Goal: Task Accomplishment & Management: Manage account settings

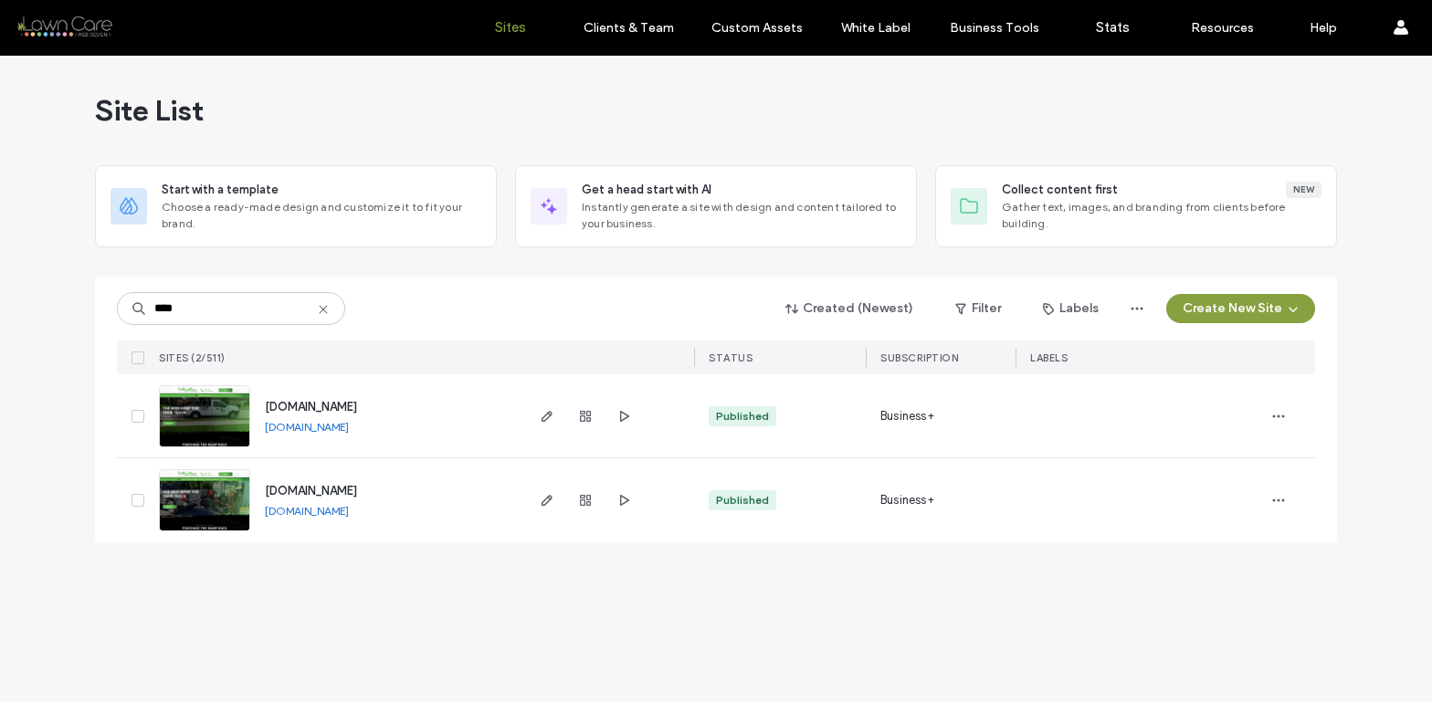
type input "****"
click at [326, 425] on link "[DOMAIN_NAME]" at bounding box center [307, 427] width 84 height 14
click at [214, 493] on img at bounding box center [204, 532] width 89 height 124
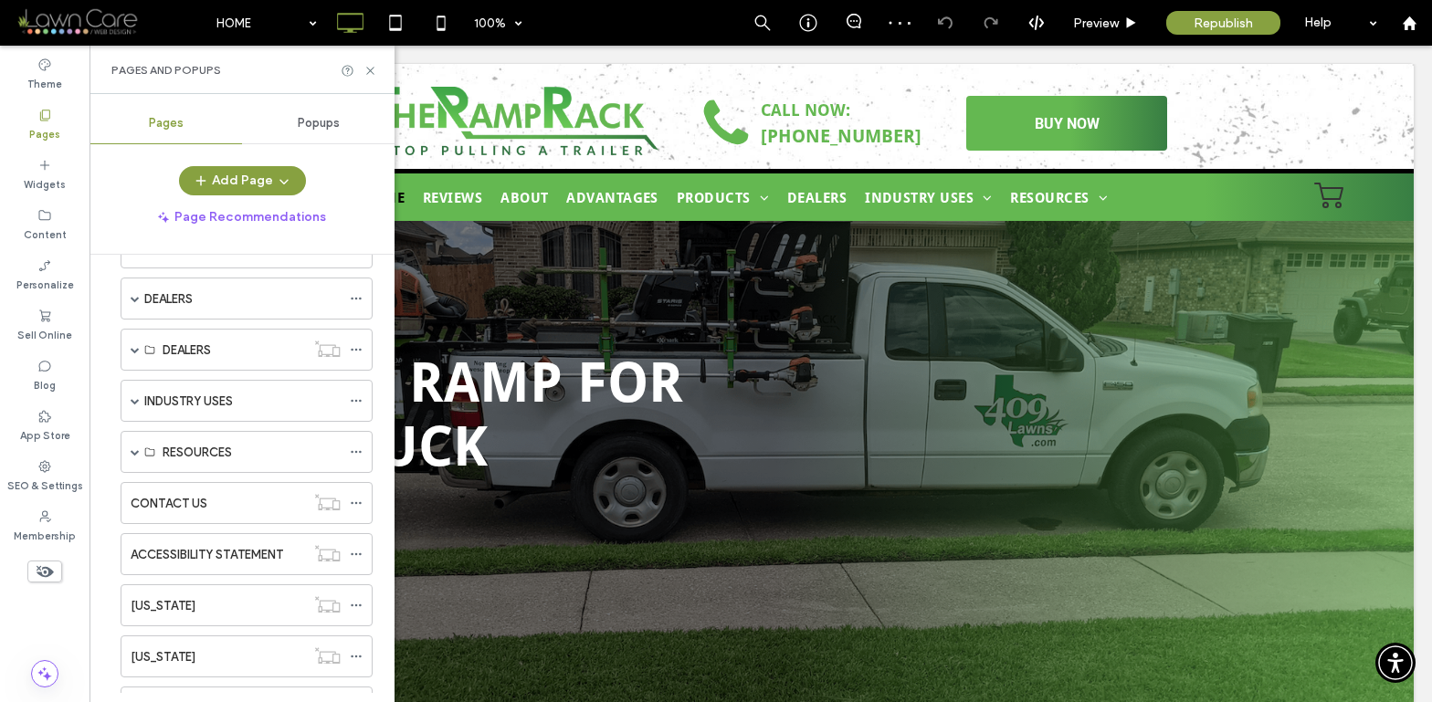
scroll to position [311, 0]
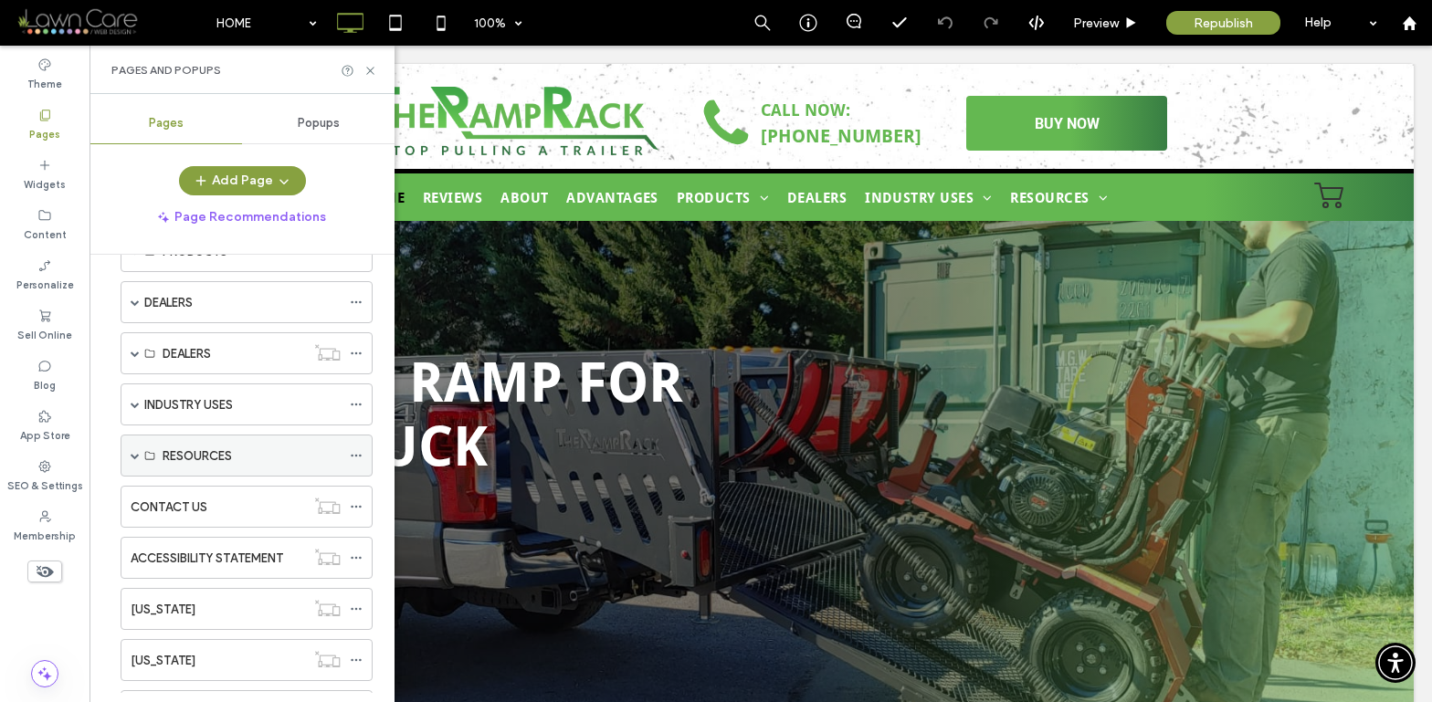
click at [129, 455] on div "RESOURCES" at bounding box center [247, 456] width 252 height 42
click at [131, 454] on span at bounding box center [135, 455] width 9 height 9
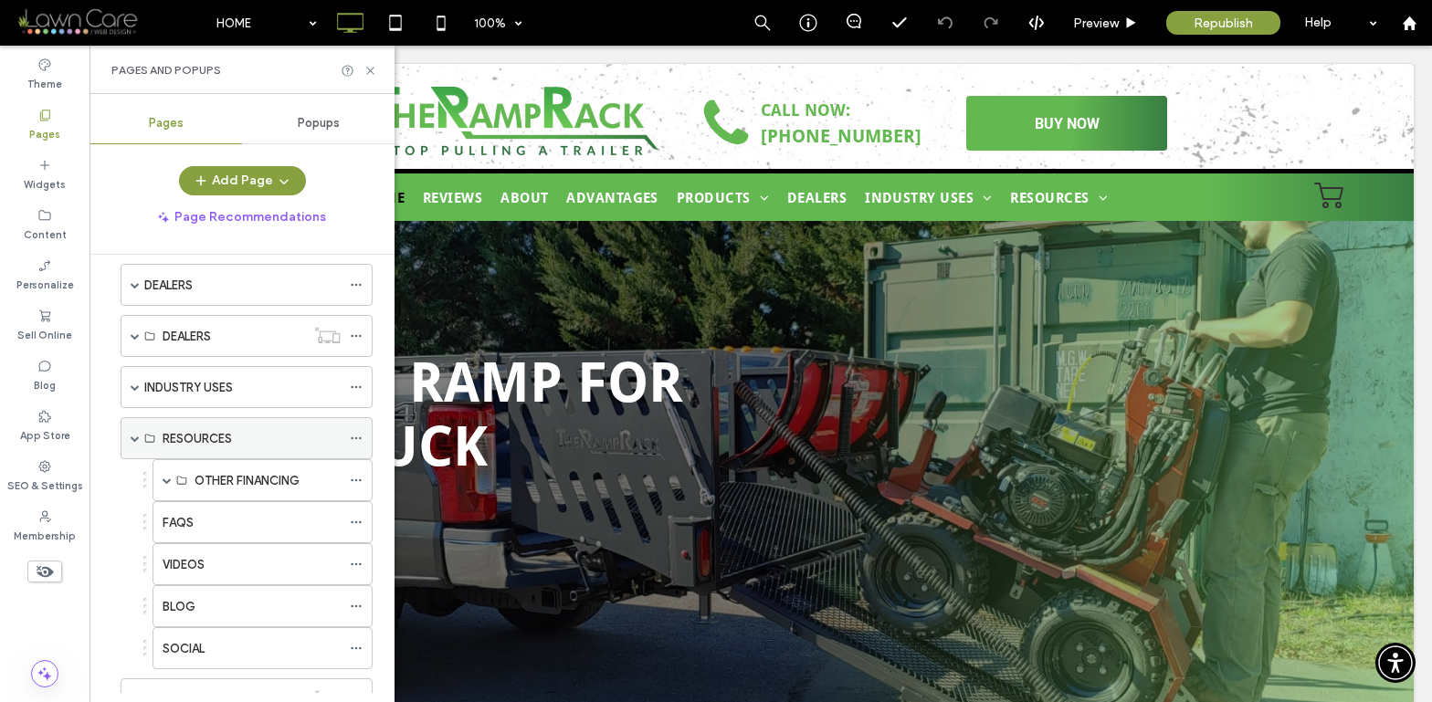
scroll to position [352, 0]
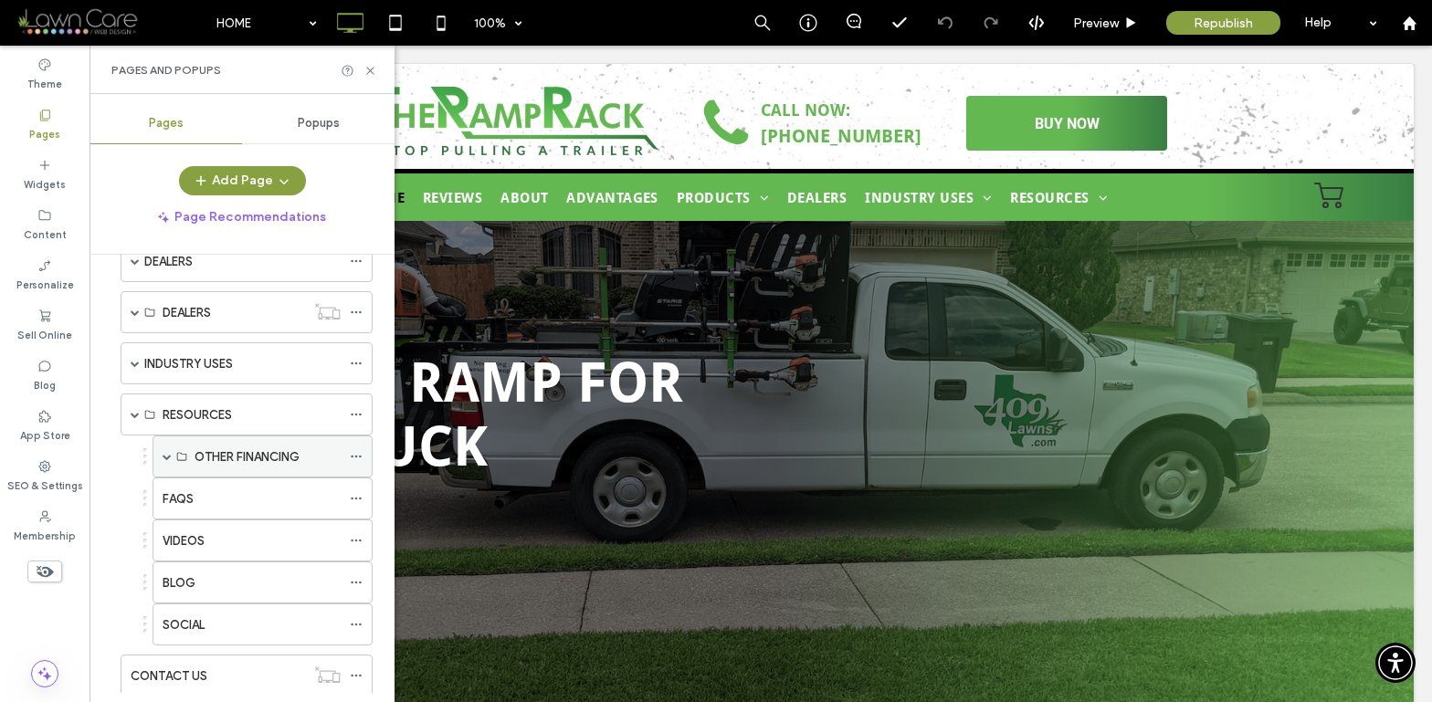
click at [168, 455] on span at bounding box center [167, 456] width 9 height 9
click at [168, 454] on span at bounding box center [167, 456] width 9 height 9
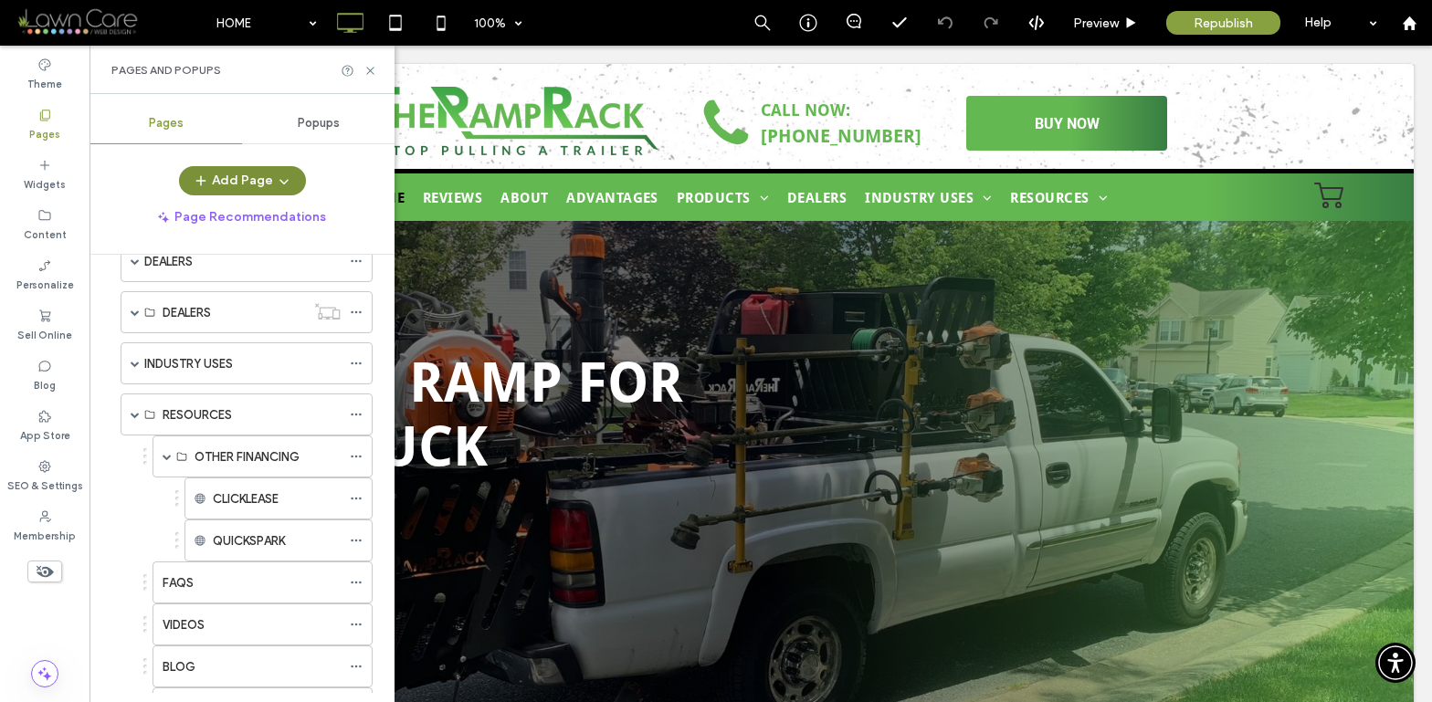
click at [261, 179] on button "Add Page" at bounding box center [242, 180] width 127 height 29
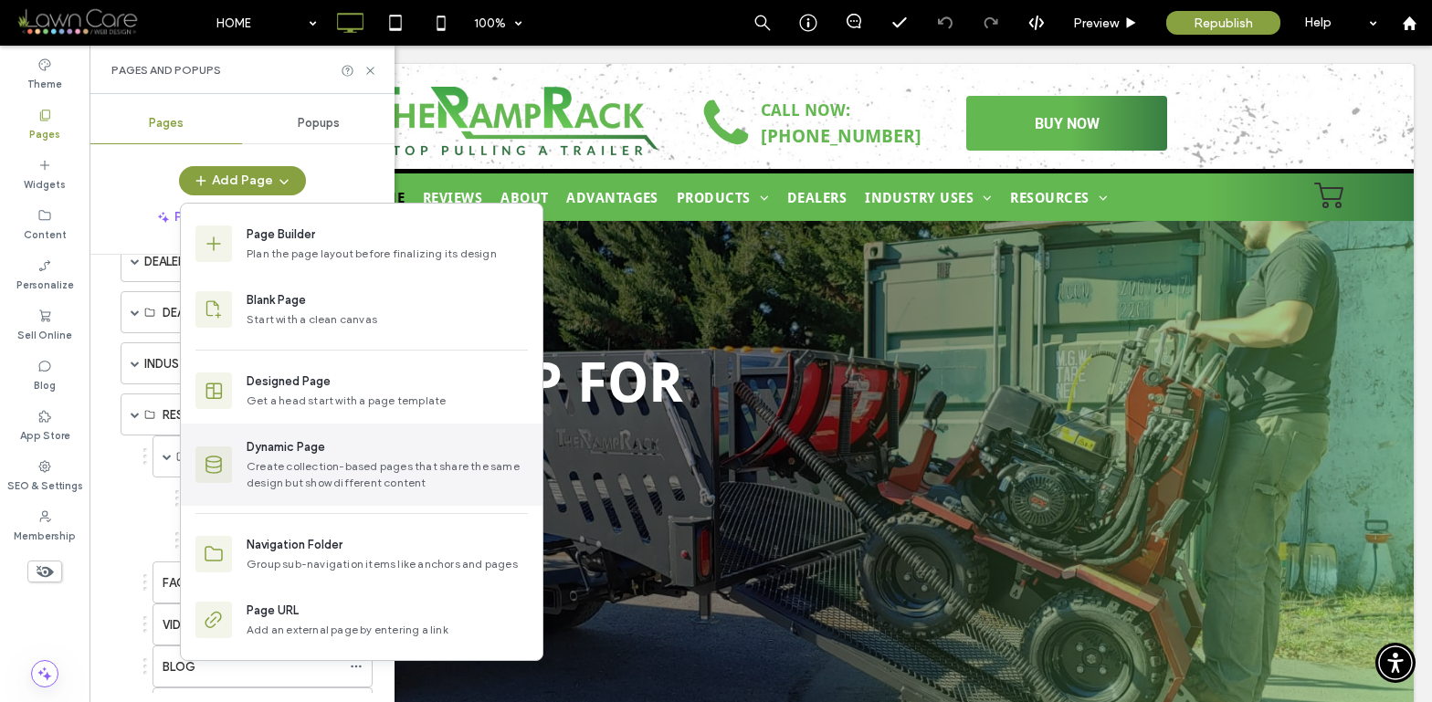
click at [297, 449] on div "Dynamic Page" at bounding box center [286, 447] width 79 height 18
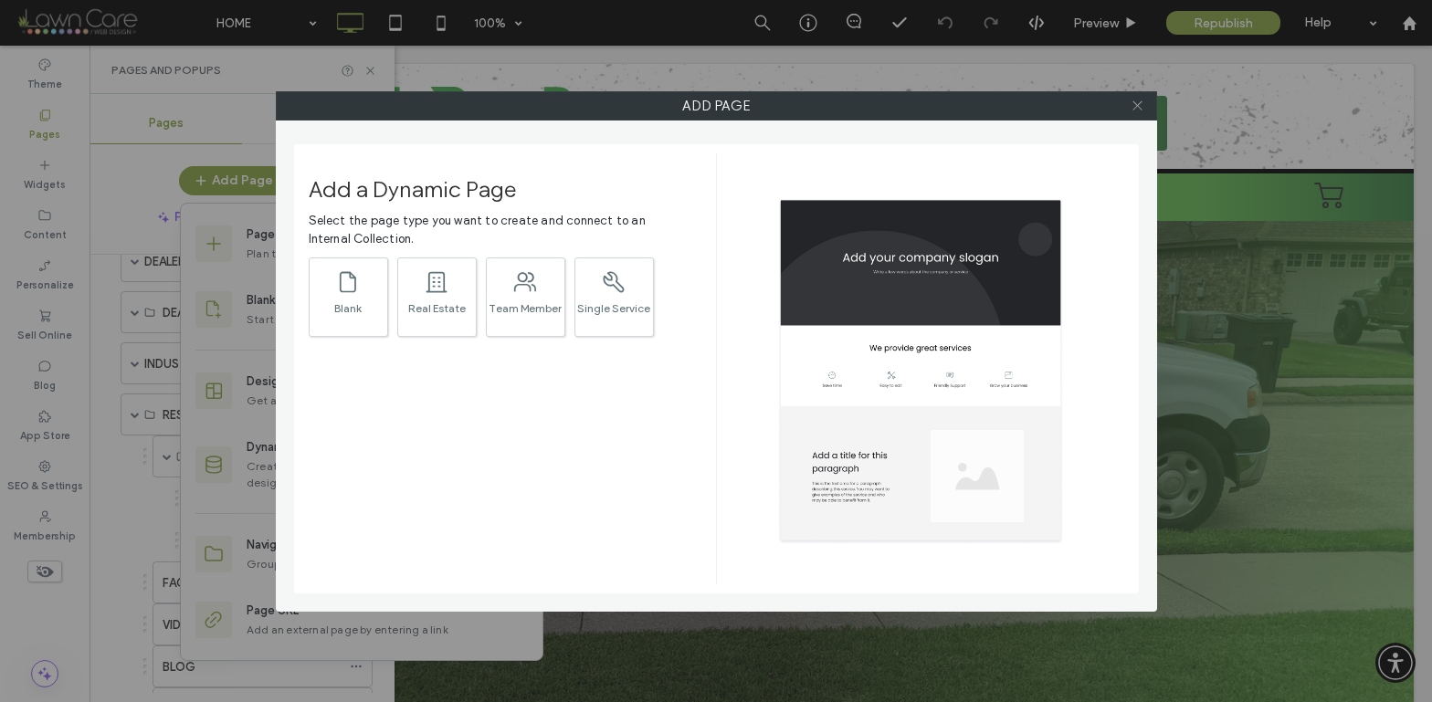
click at [1142, 100] on icon at bounding box center [1137, 106] width 14 height 14
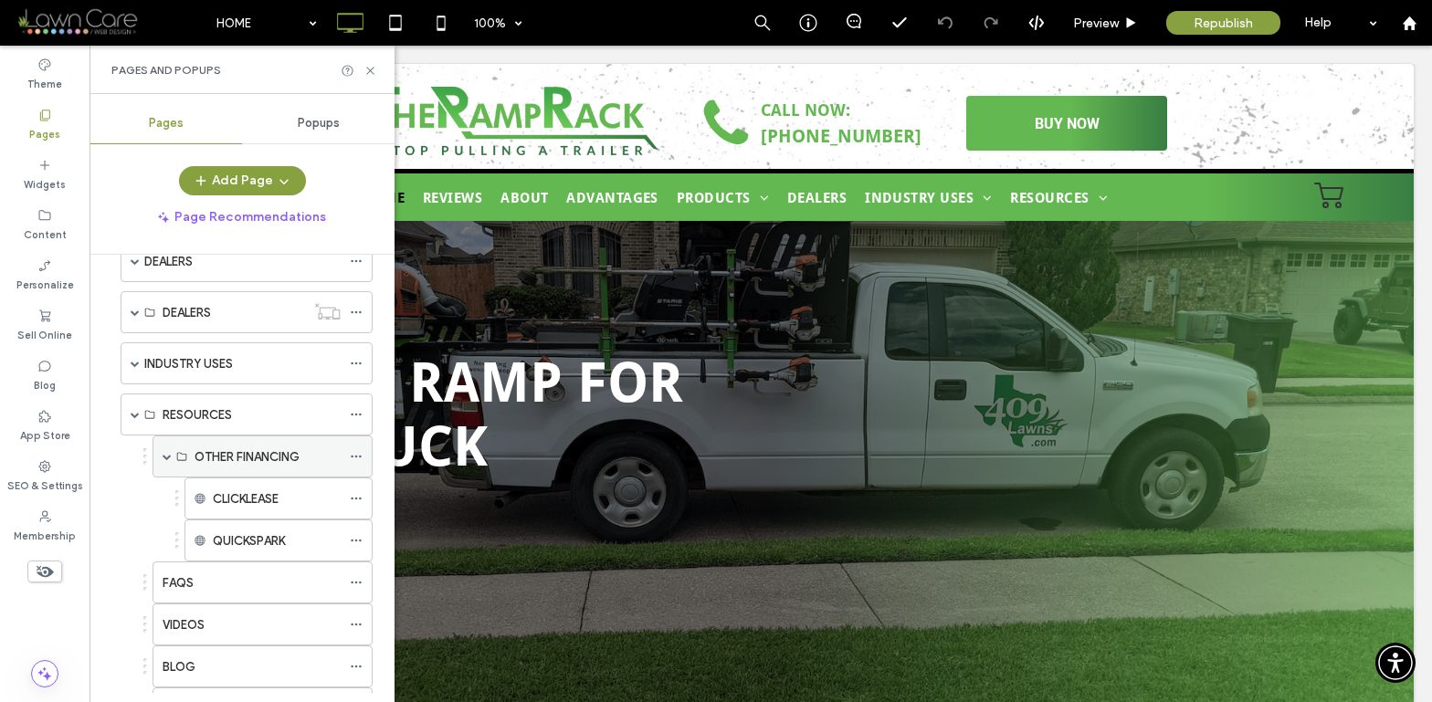
click at [177, 458] on use at bounding box center [181, 457] width 9 height 8
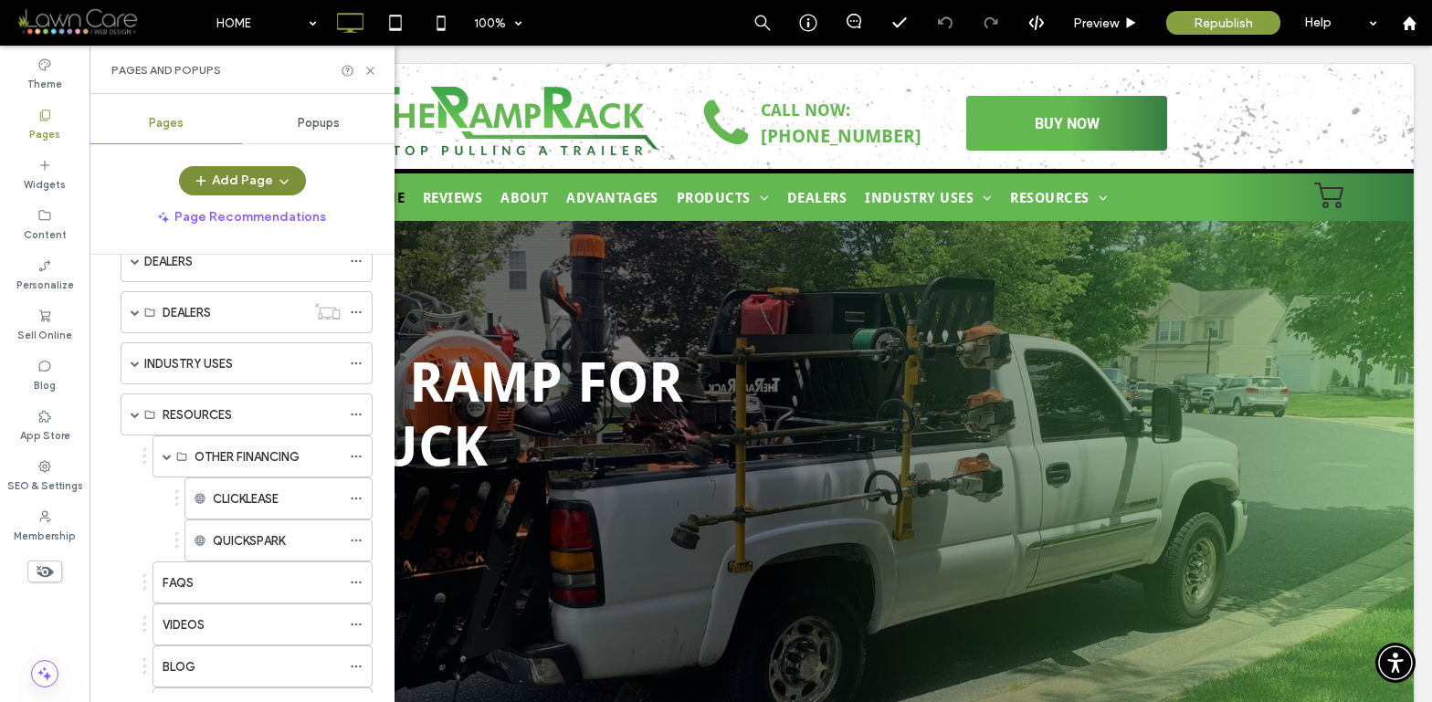
click at [252, 173] on button "Add Page" at bounding box center [242, 180] width 127 height 29
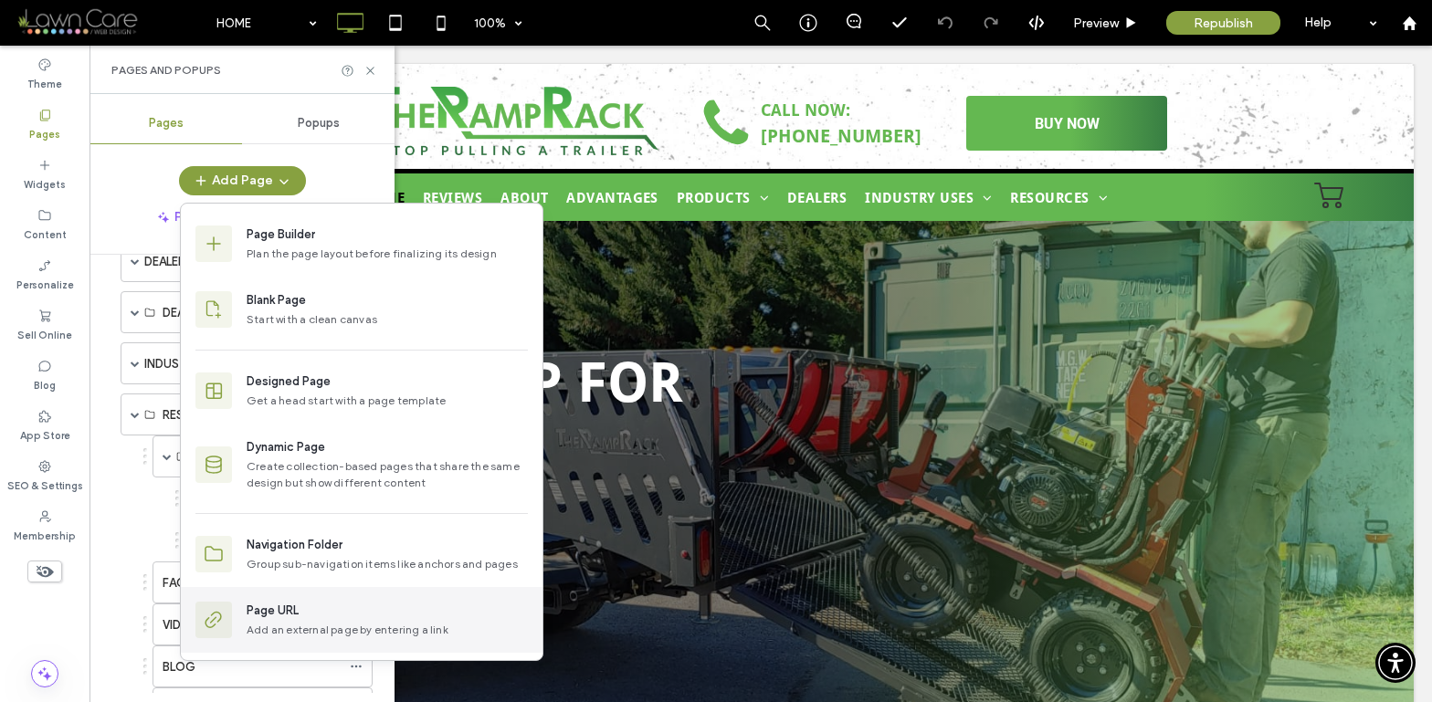
click at [326, 612] on div "Page URL" at bounding box center [387, 611] width 281 height 18
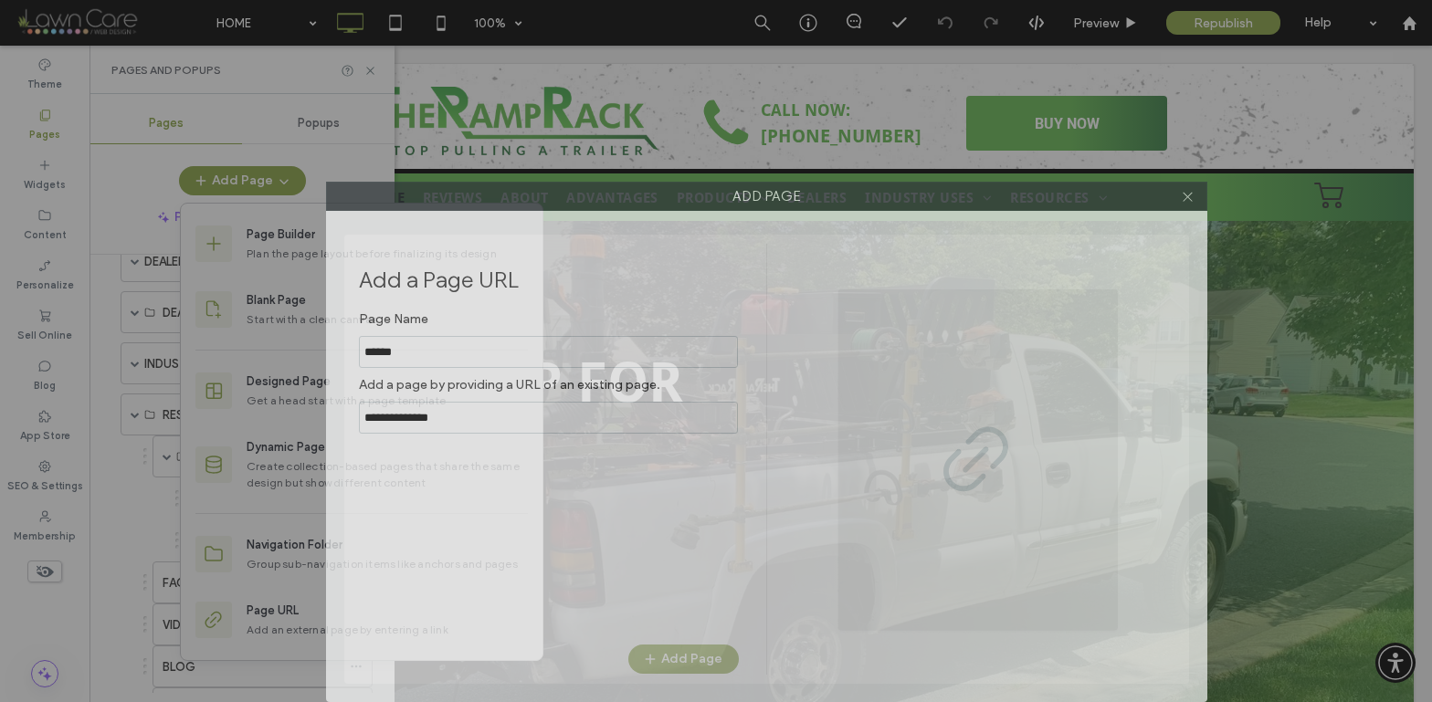
drag, startPoint x: 489, startPoint y: 110, endPoint x: 547, endPoint y: 246, distance: 147.2
click at [539, 374] on div "Add Page Add a Page URL Page Name Add a page by providing a URL of an existing …" at bounding box center [766, 442] width 881 height 520
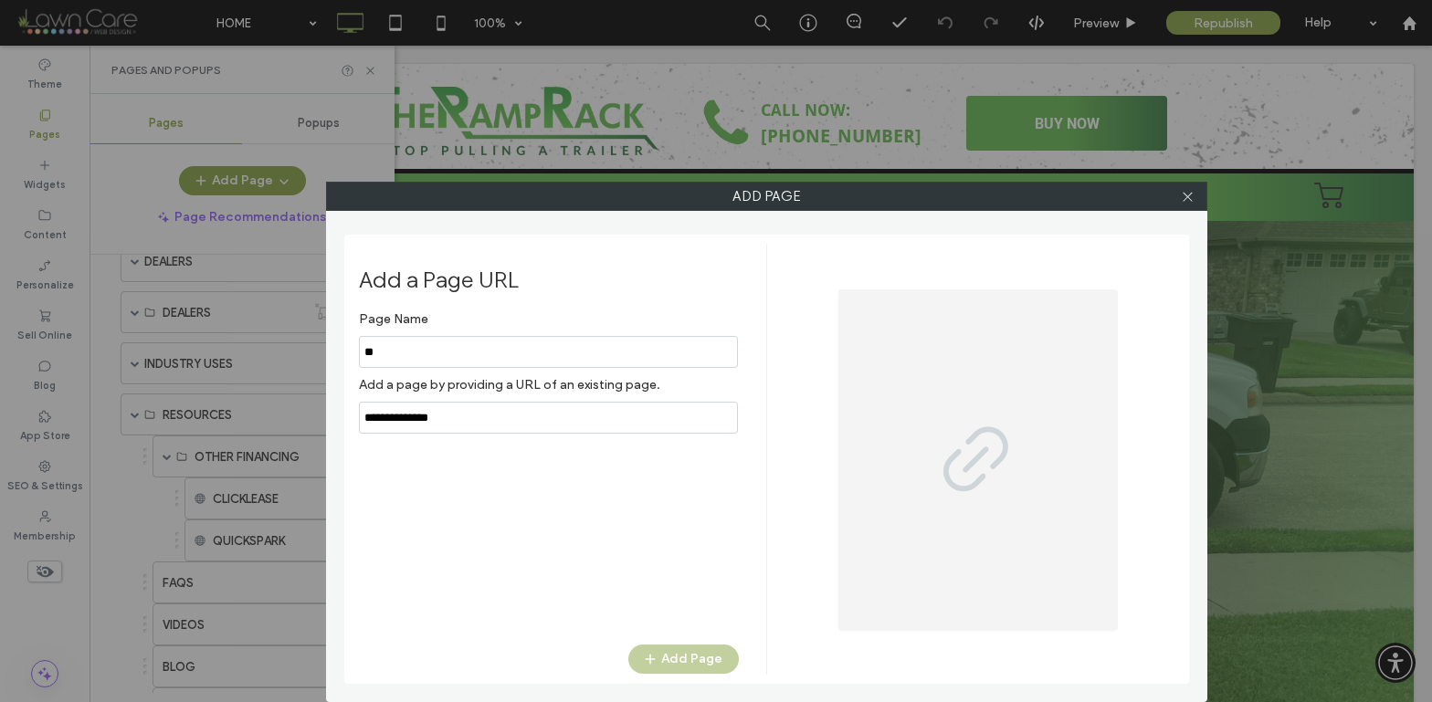
type input "*"
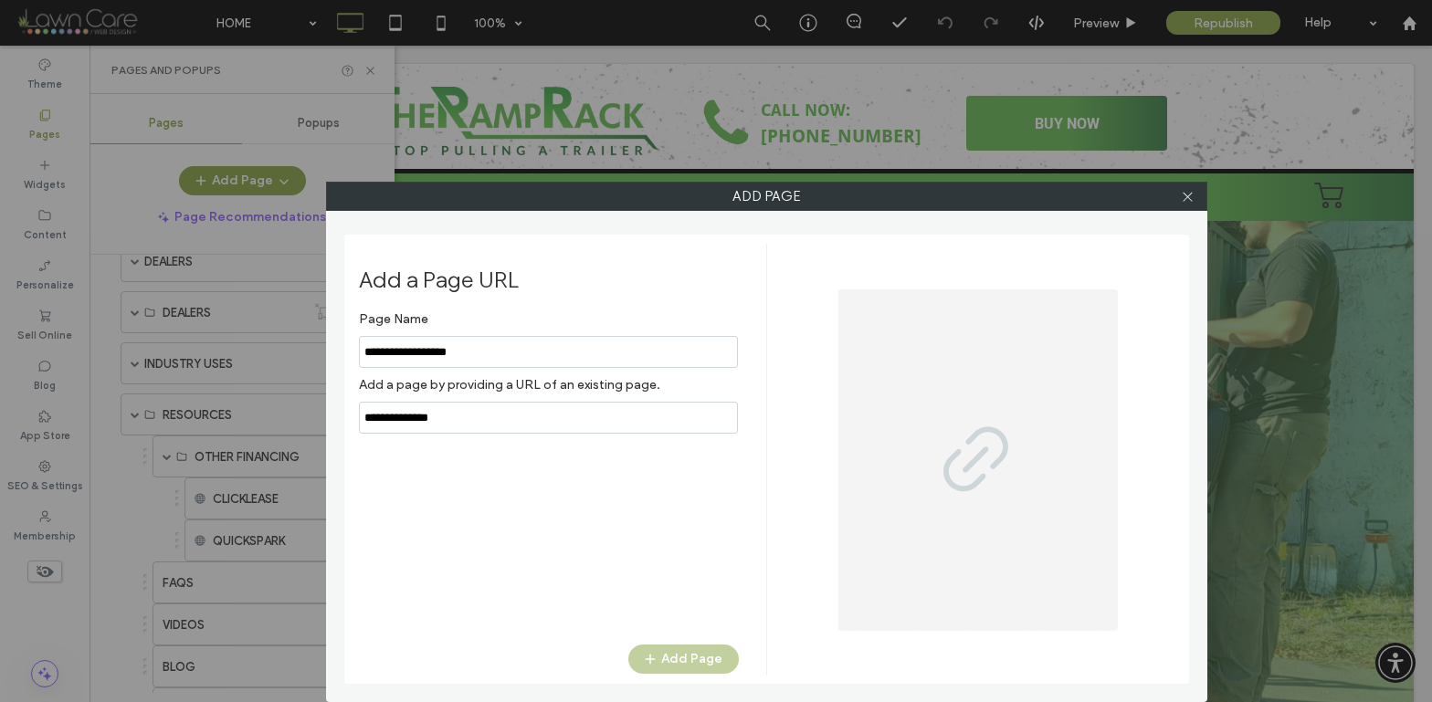
type input "**********"
click at [396, 418] on input "notEmpty,url" at bounding box center [548, 418] width 379 height 32
paste input "**********"
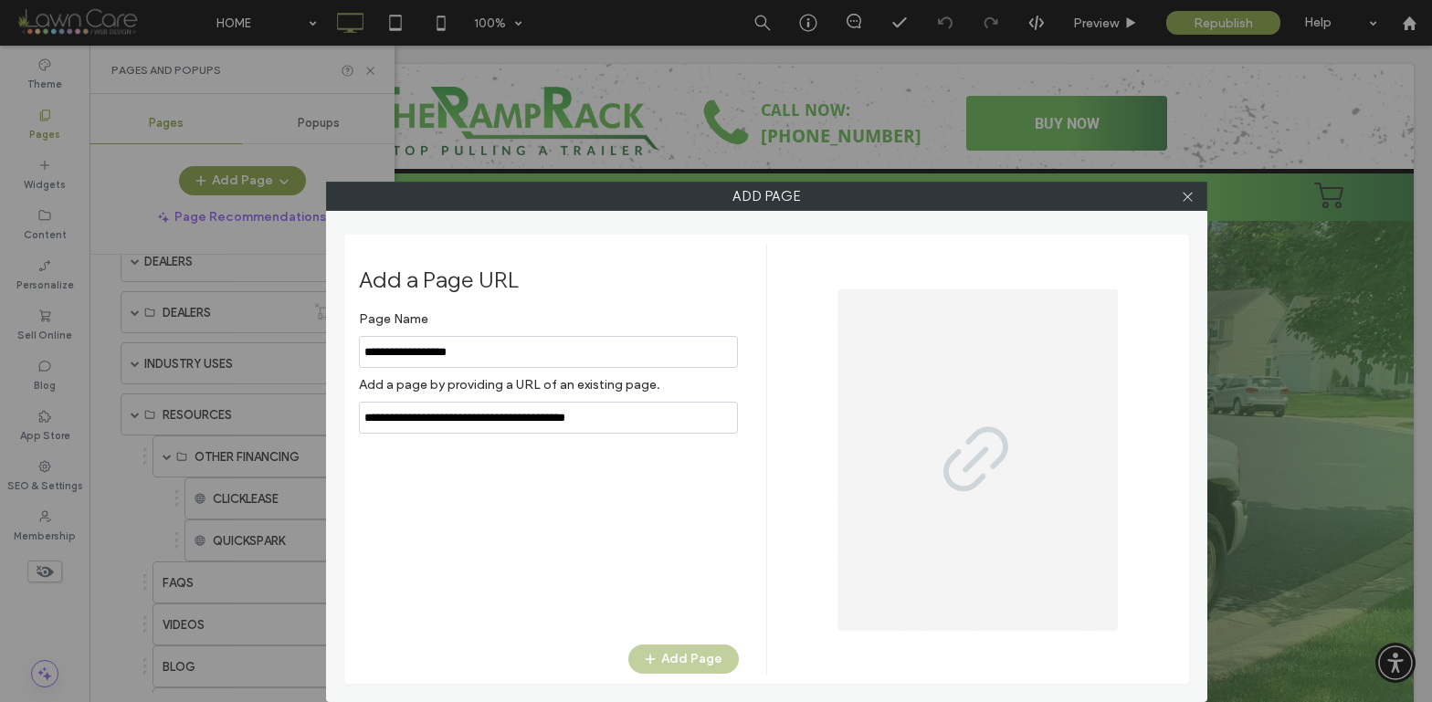
type input "**********"
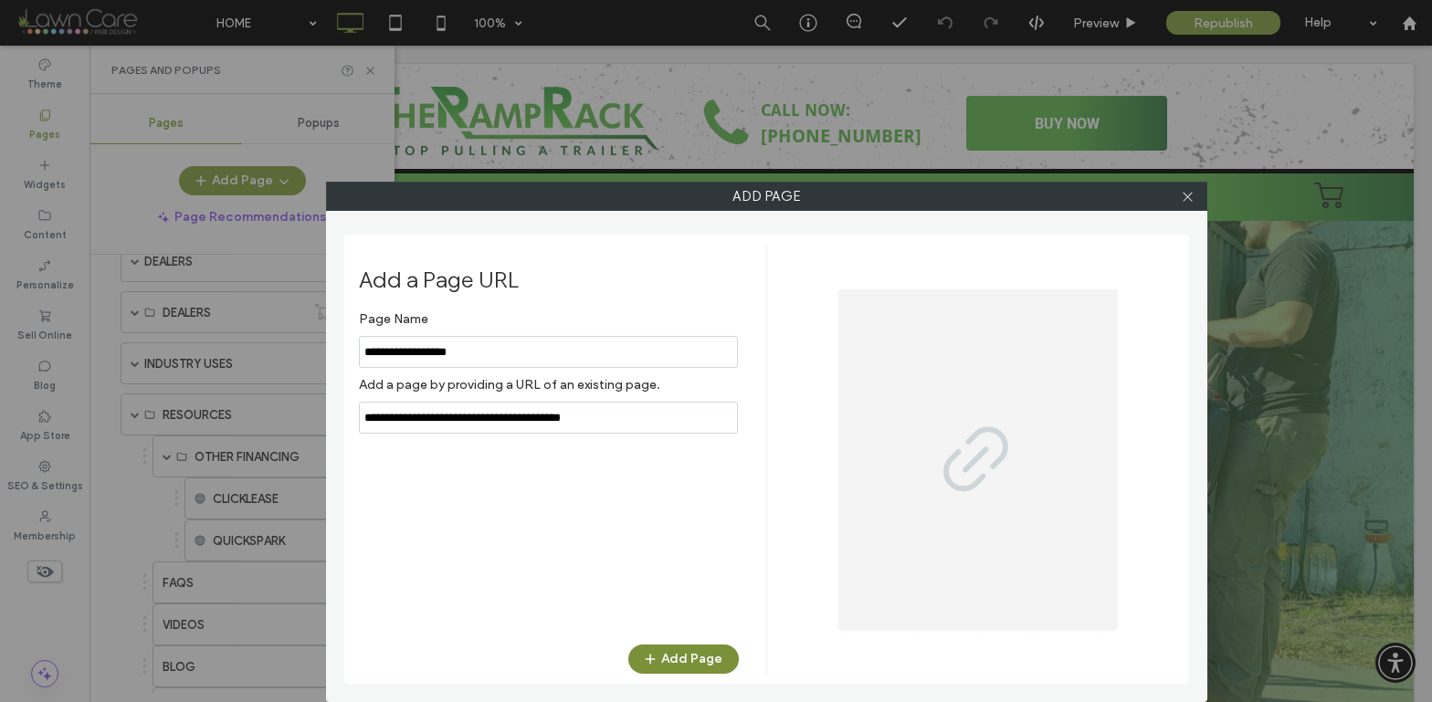
click at [699, 663] on button "Add Page" at bounding box center [683, 659] width 110 height 29
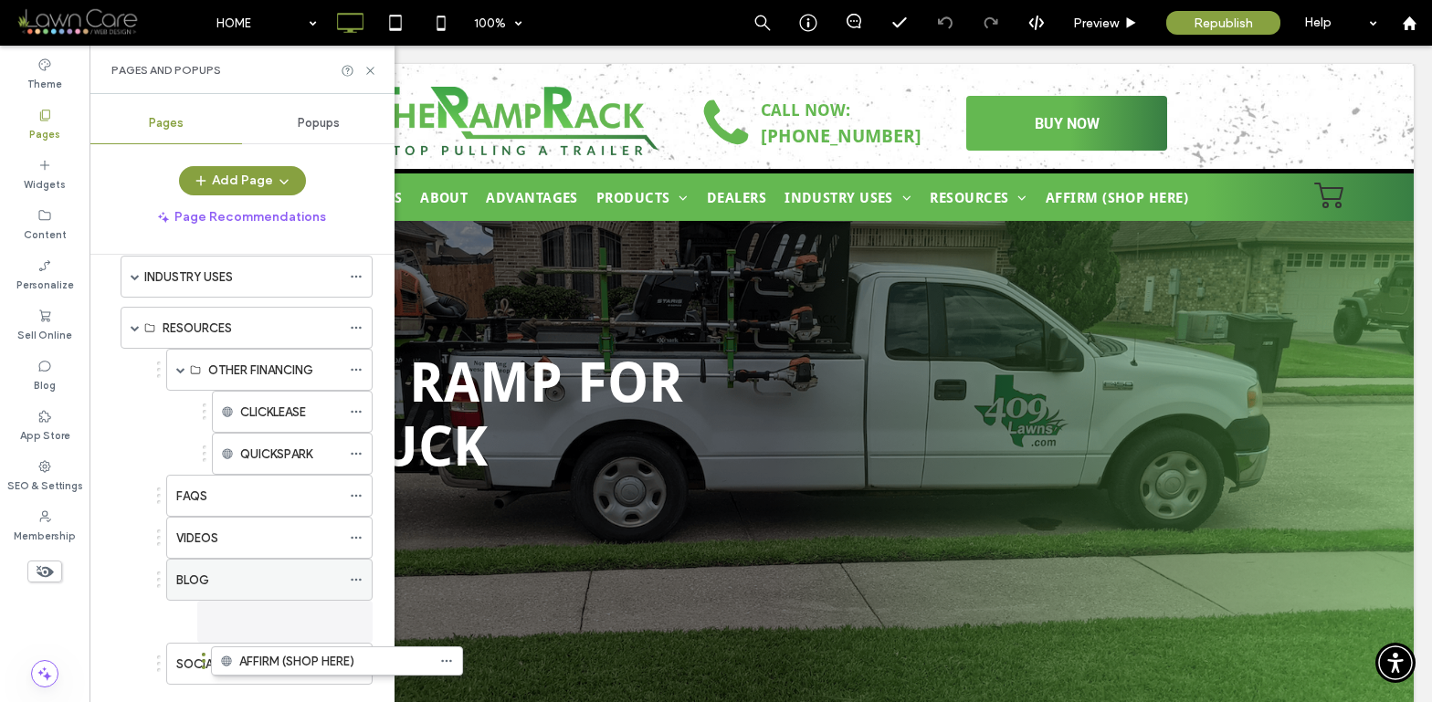
scroll to position [494, 0]
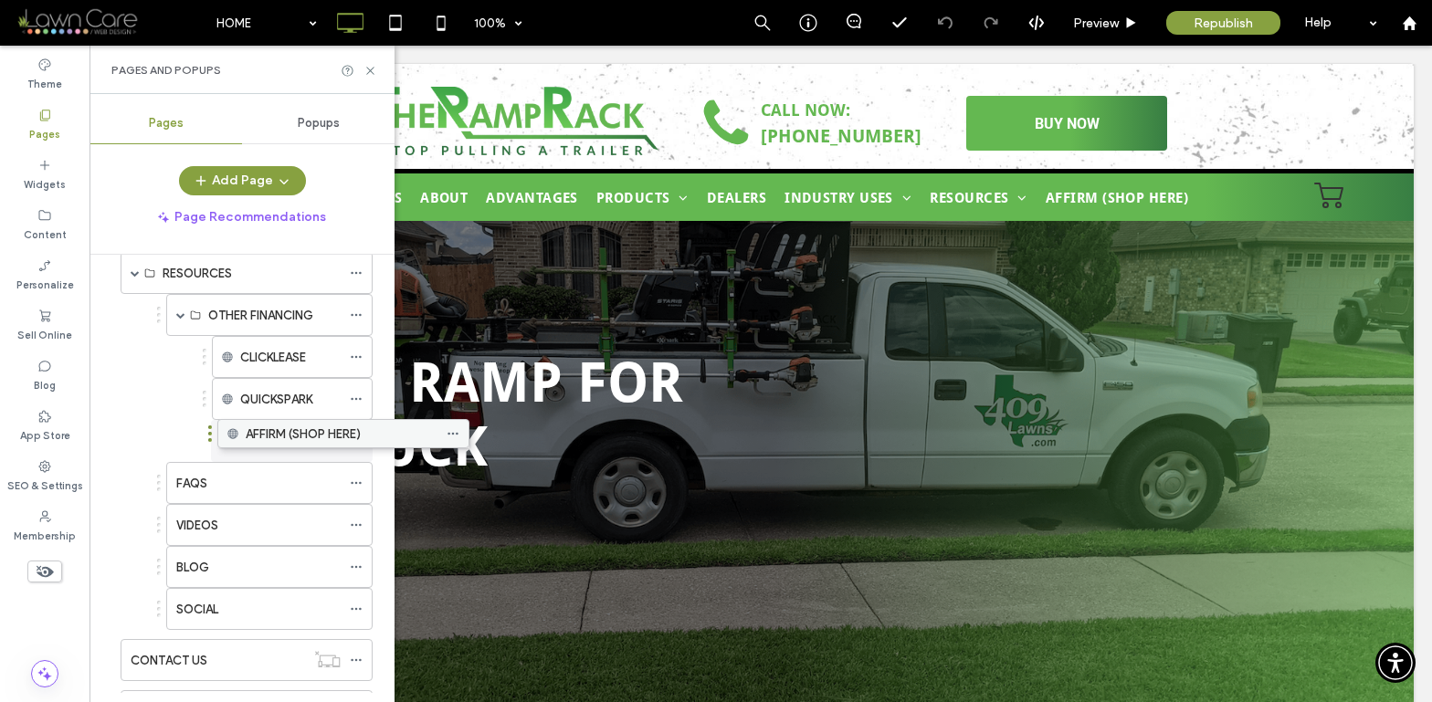
drag, startPoint x: 219, startPoint y: 552, endPoint x: 313, endPoint y: 440, distance: 145.8
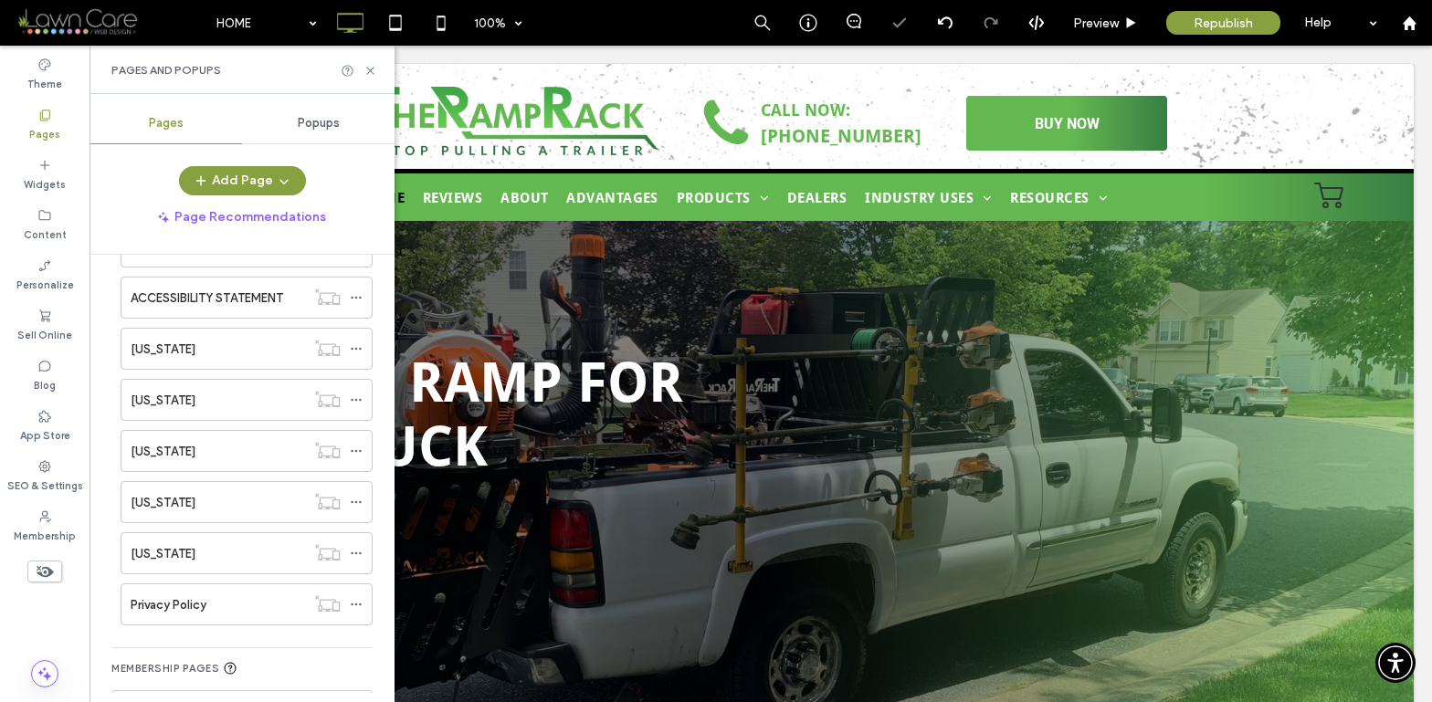
scroll to position [1129, 0]
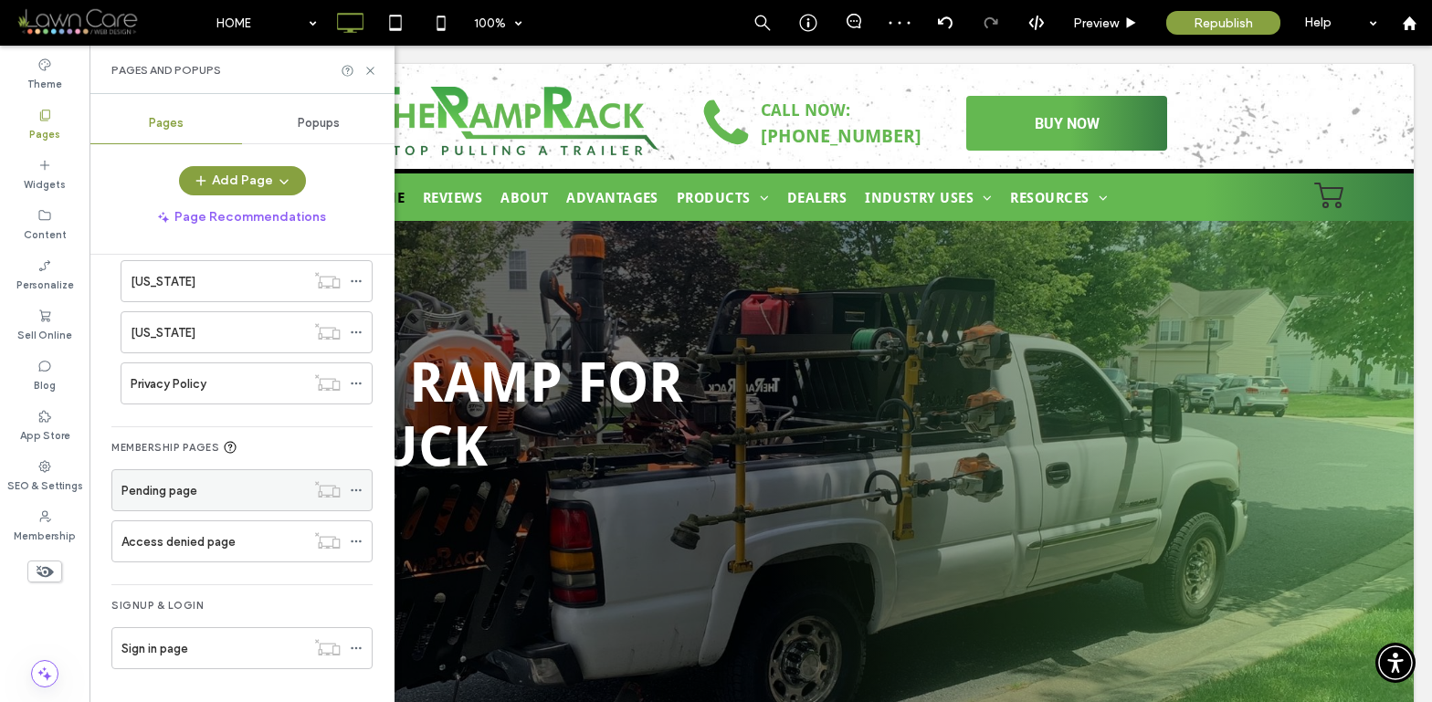
click at [358, 487] on icon at bounding box center [356, 490] width 13 height 13
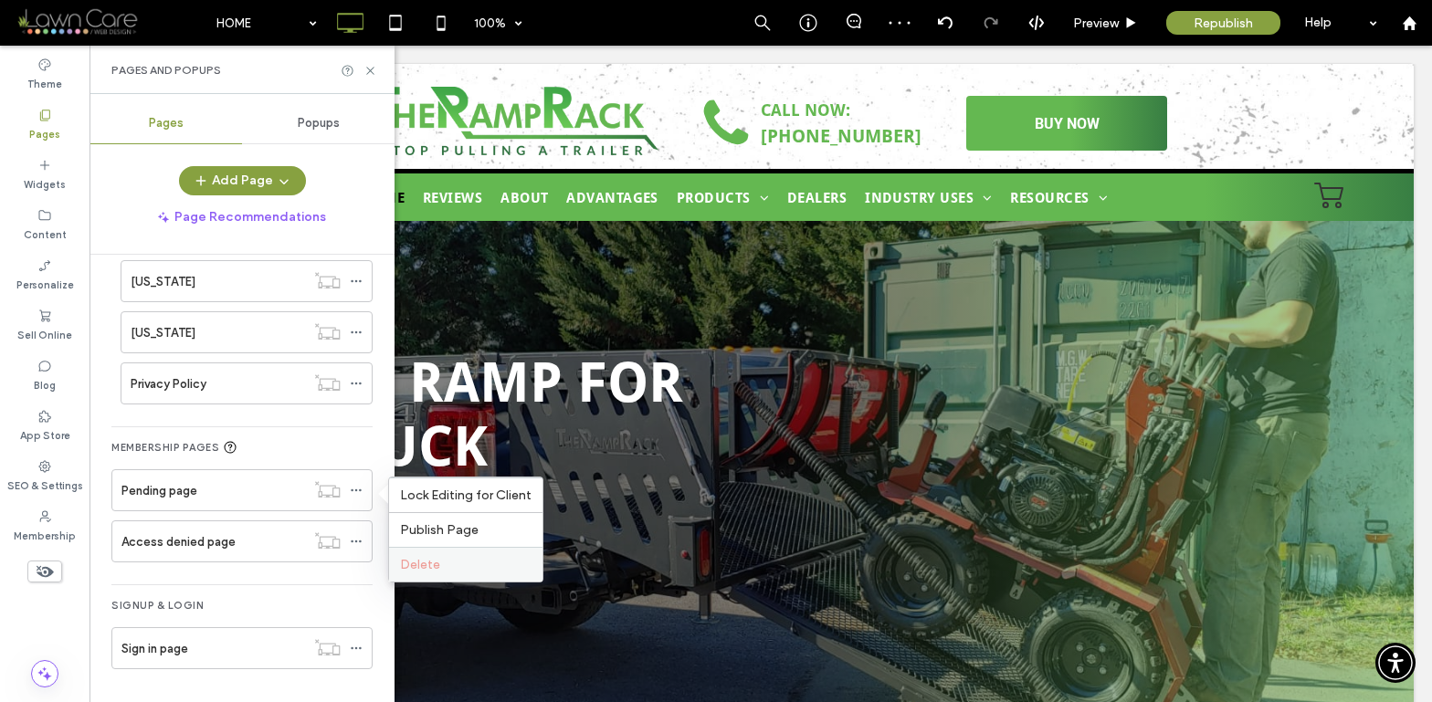
click at [410, 563] on span "Delete" at bounding box center [420, 565] width 40 height 16
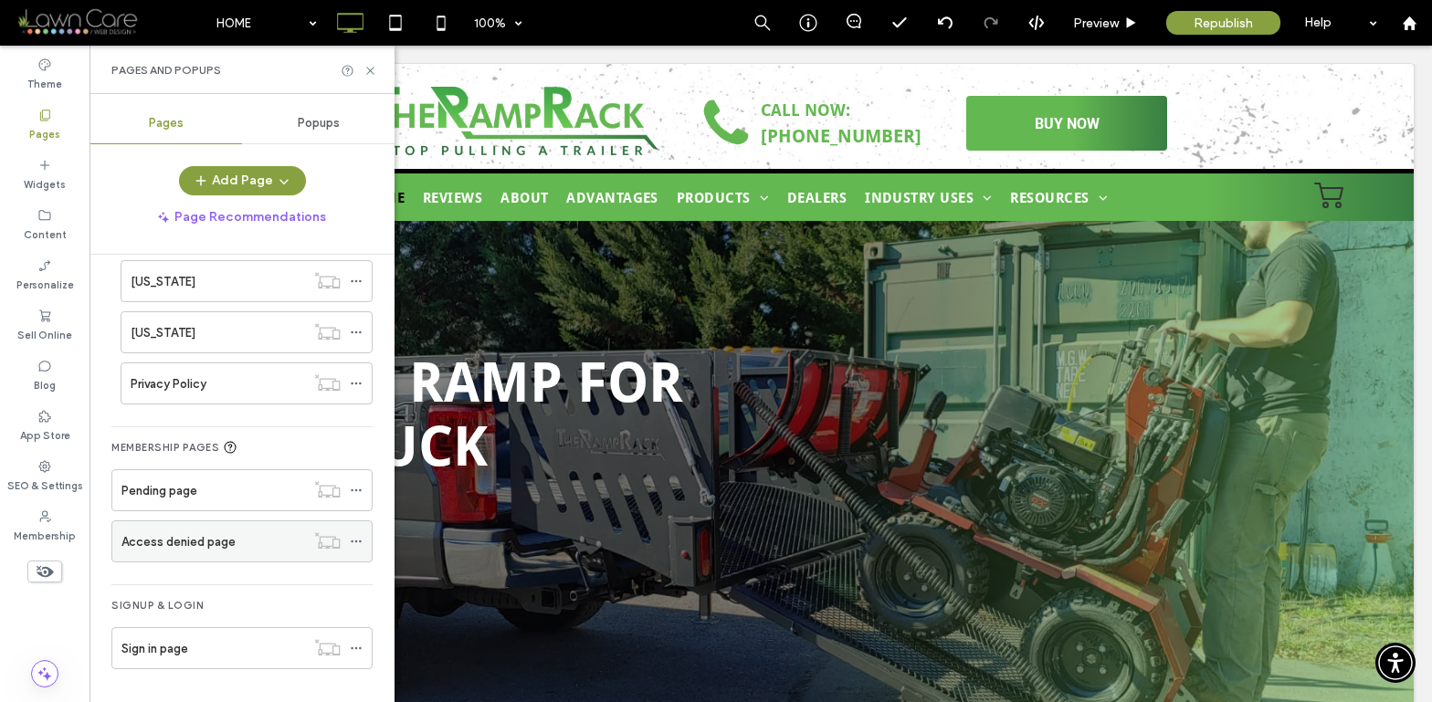
click at [358, 536] on icon at bounding box center [356, 541] width 13 height 13
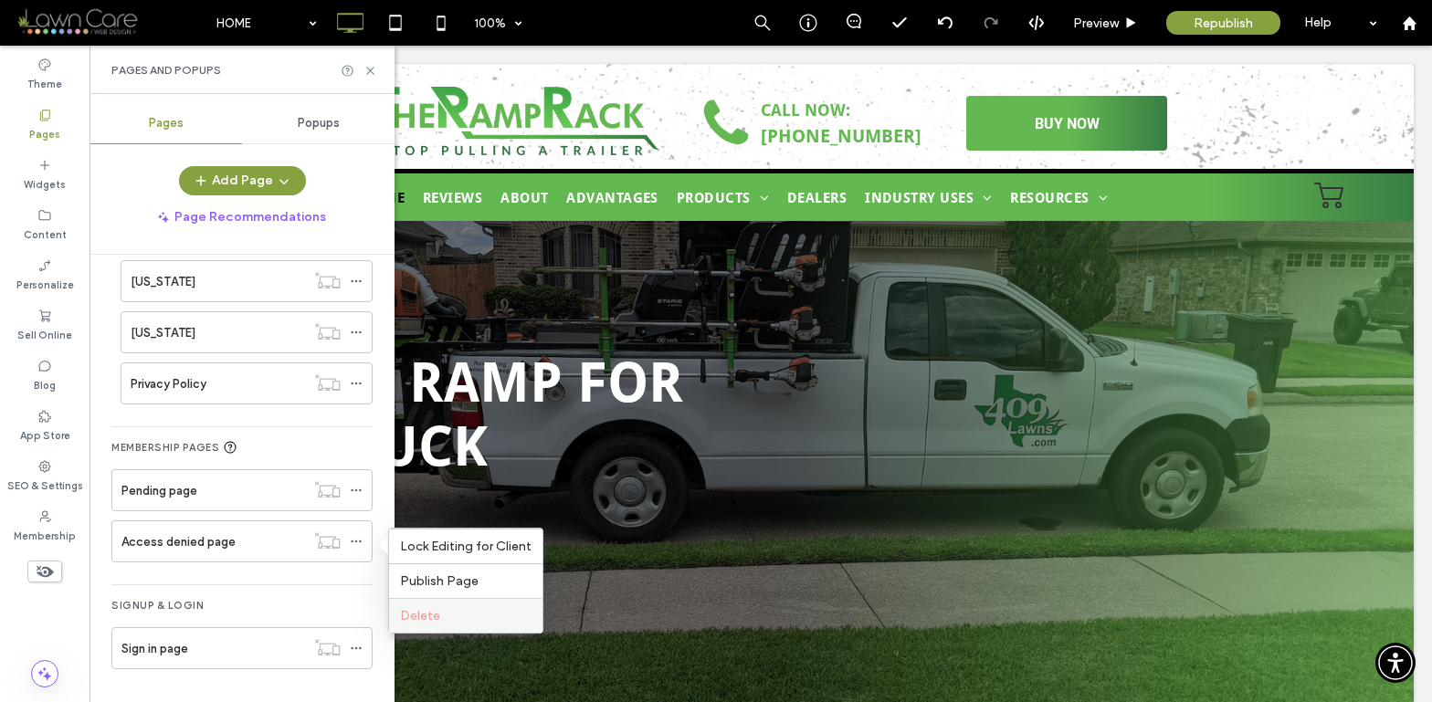
click at [405, 615] on span "Delete" at bounding box center [420, 616] width 40 height 16
click at [351, 645] on icon at bounding box center [356, 648] width 13 height 13
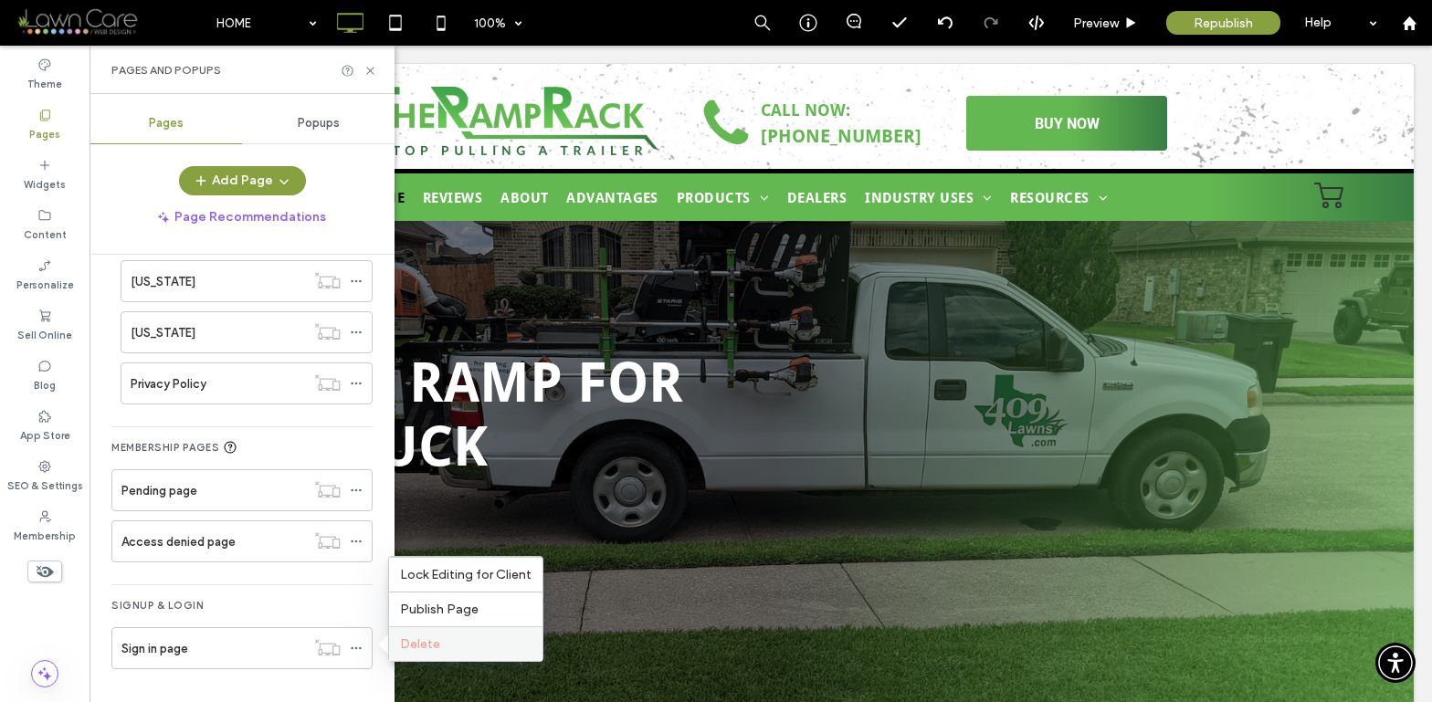
click at [406, 645] on span "Delete" at bounding box center [420, 644] width 40 height 16
click at [49, 326] on label "Sell Online" at bounding box center [44, 333] width 55 height 20
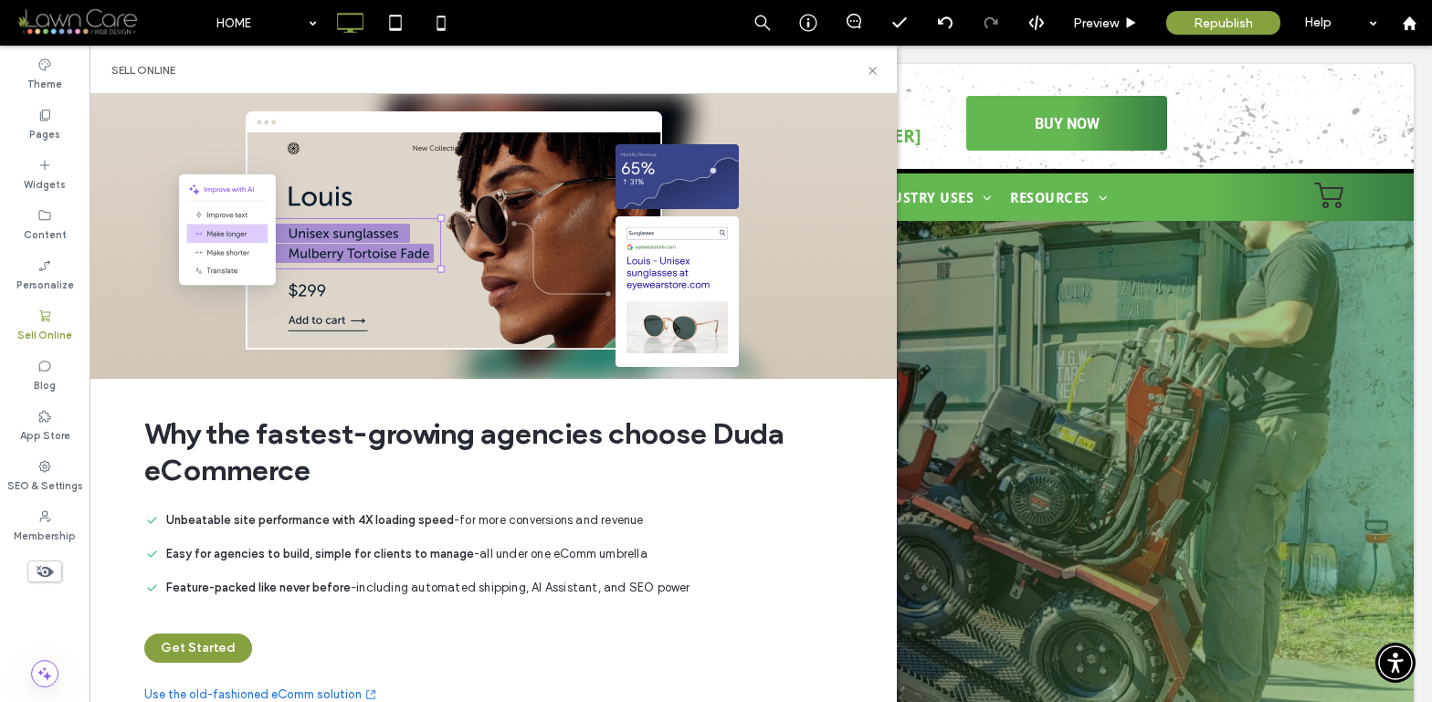
click at [51, 321] on div "Sell Online" at bounding box center [44, 325] width 89 height 50
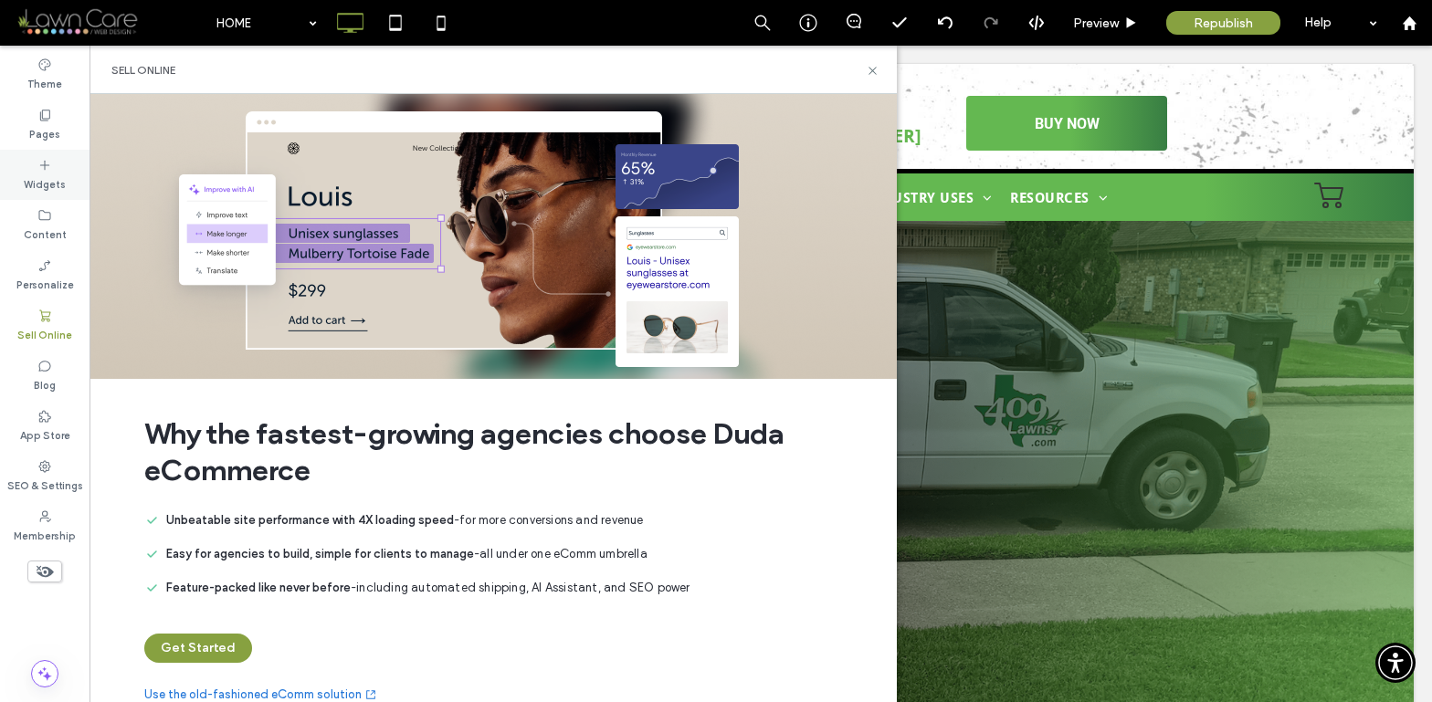
click at [50, 182] on label "Widgets" at bounding box center [45, 183] width 42 height 20
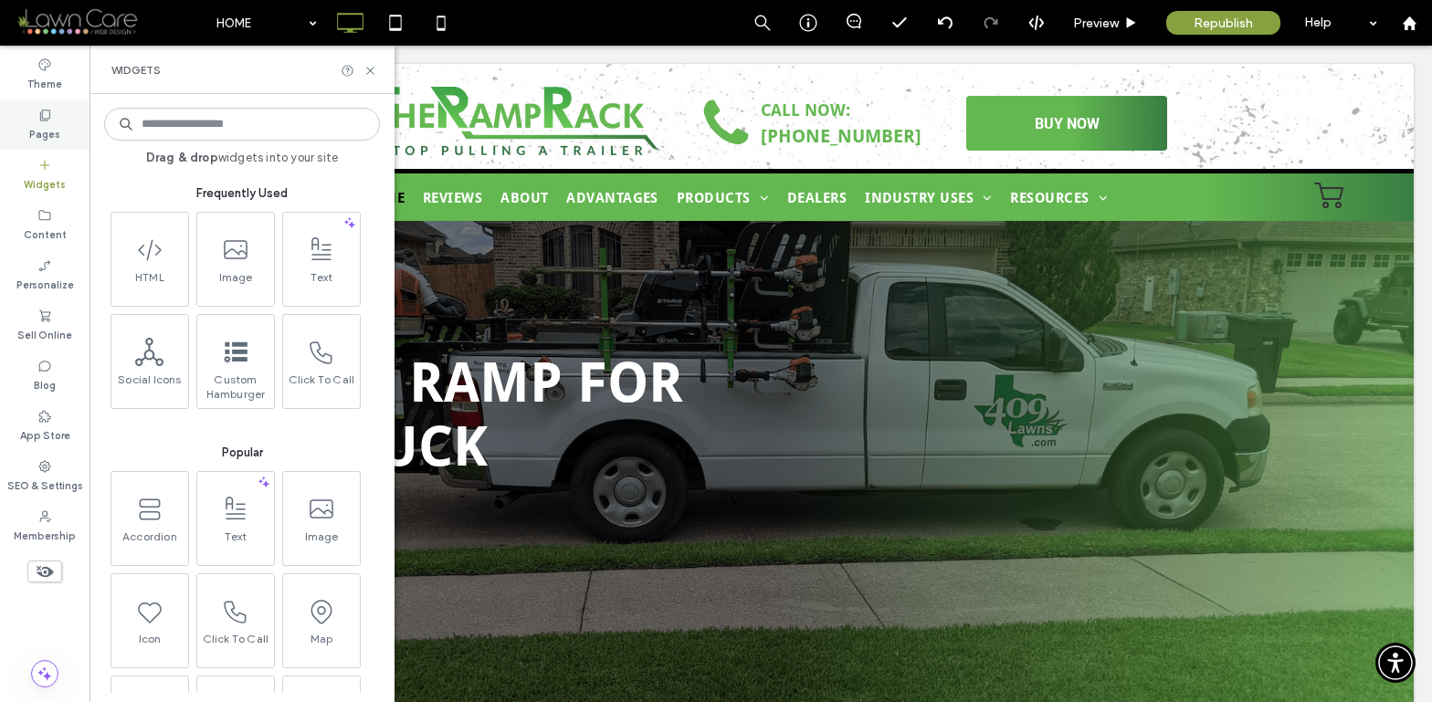
click at [46, 119] on icon at bounding box center [44, 115] width 15 height 15
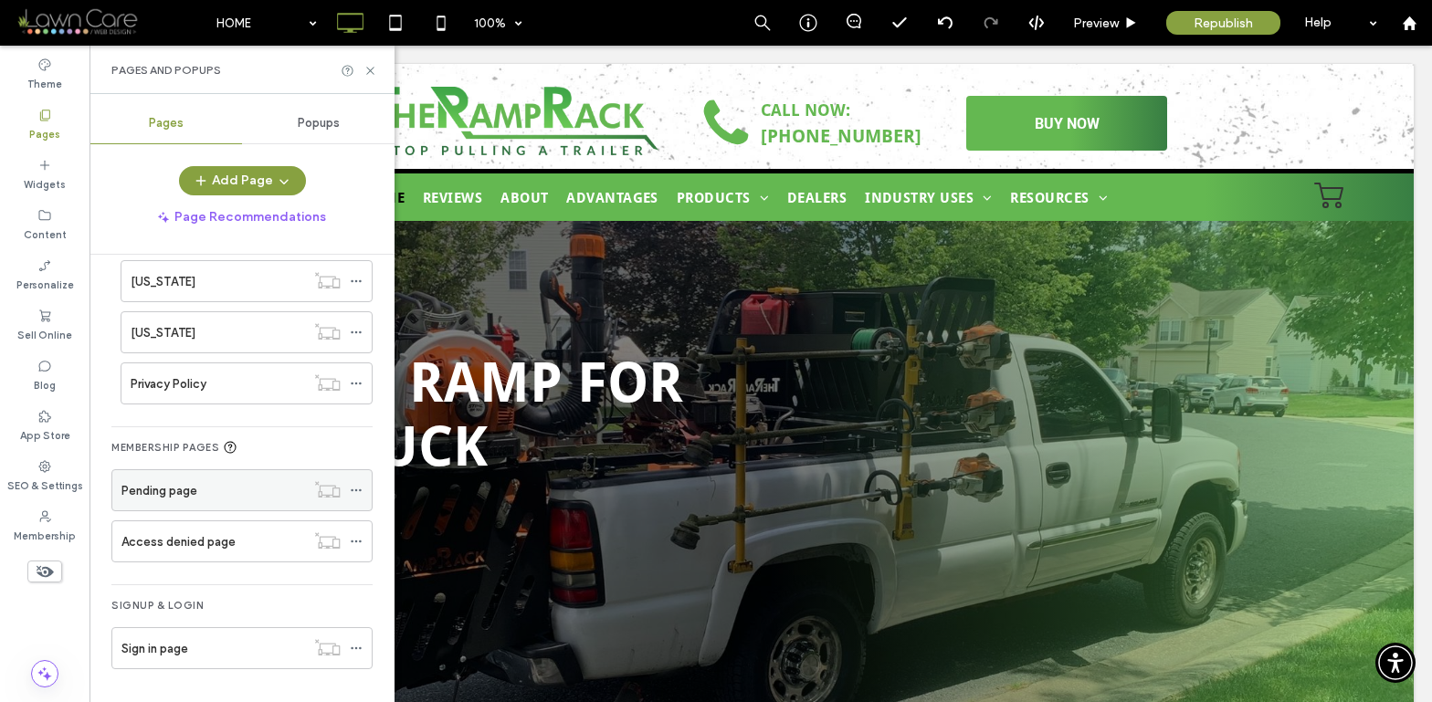
click at [243, 501] on div "Pending page" at bounding box center [213, 490] width 184 height 40
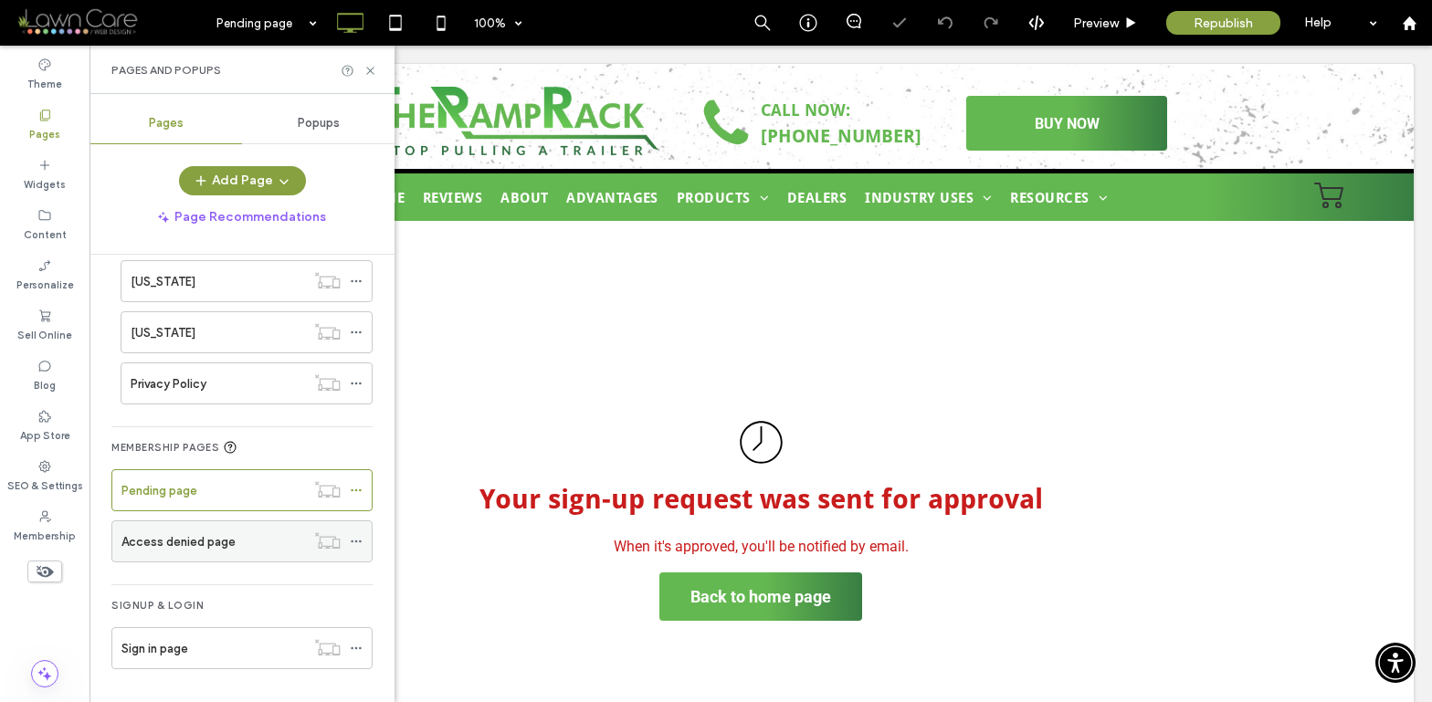
click at [241, 522] on div "Access denied page" at bounding box center [213, 541] width 184 height 40
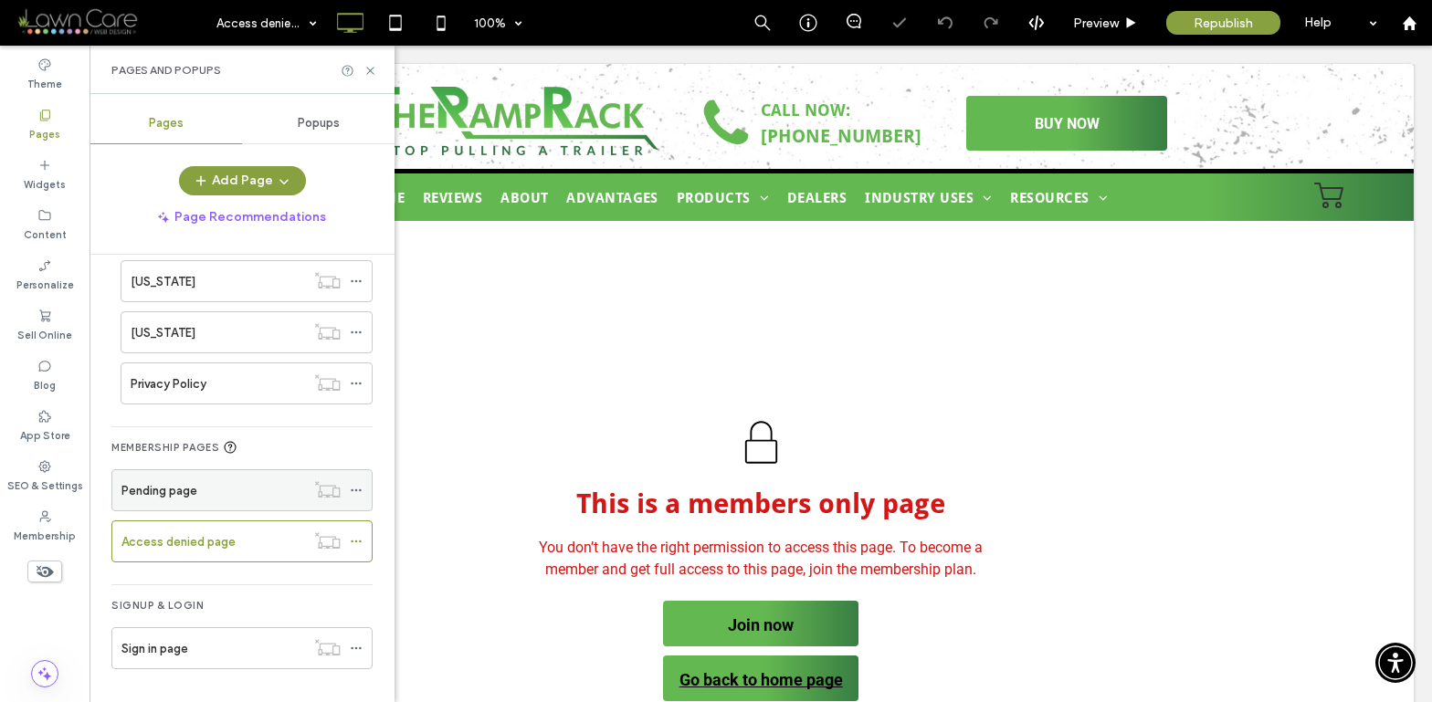
click at [358, 492] on icon at bounding box center [356, 490] width 13 height 13
click at [355, 488] on icon at bounding box center [356, 490] width 13 height 13
click at [355, 487] on icon at bounding box center [356, 490] width 13 height 13
click at [351, 532] on span at bounding box center [356, 541] width 13 height 27
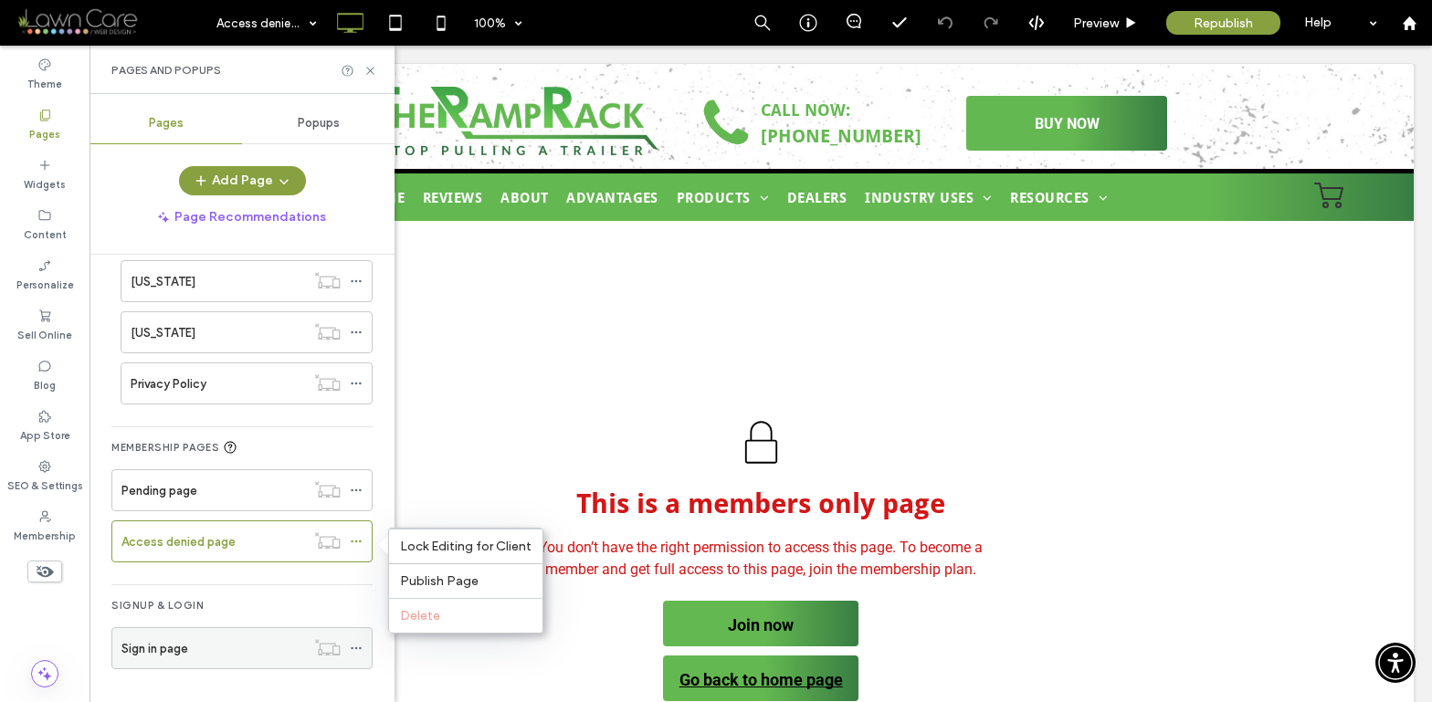
click at [345, 647] on div at bounding box center [327, 647] width 45 height 18
click at [351, 646] on icon at bounding box center [356, 648] width 13 height 13
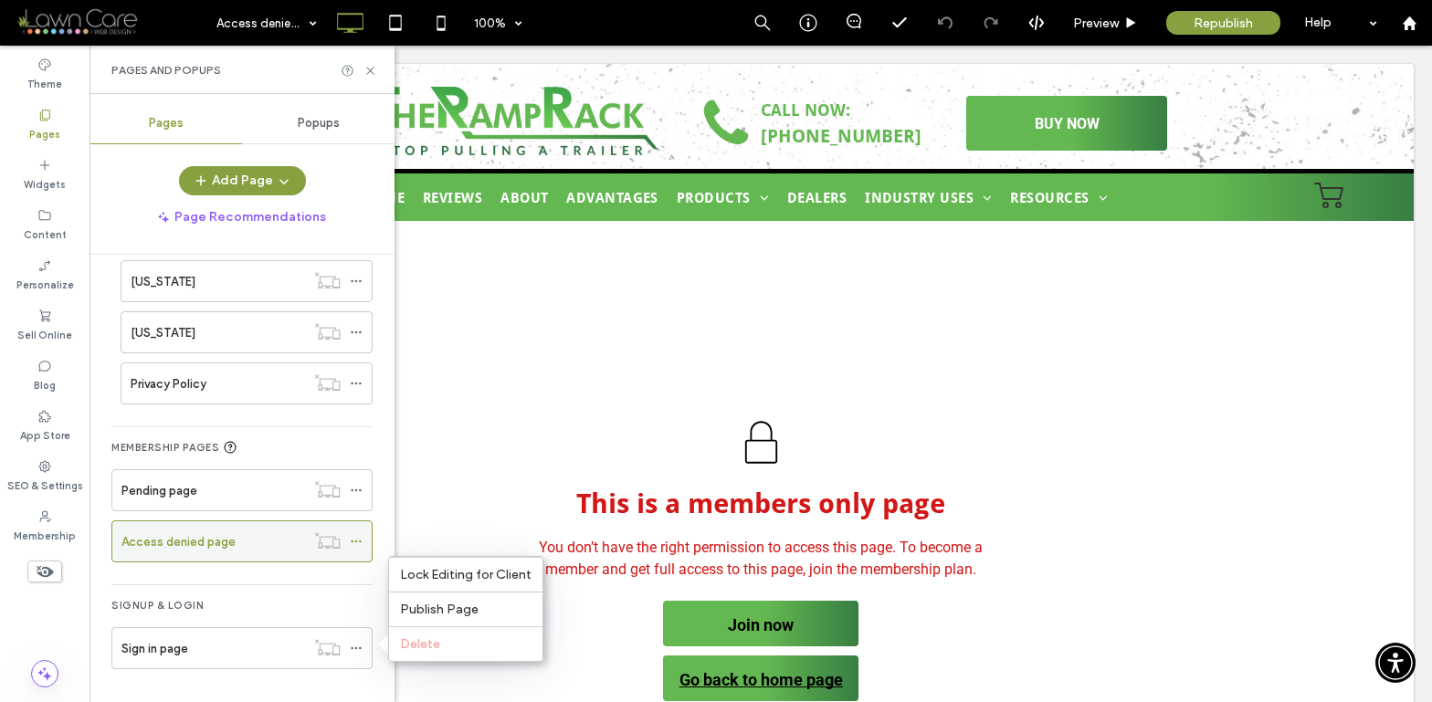
click at [312, 534] on div at bounding box center [327, 540] width 45 height 18
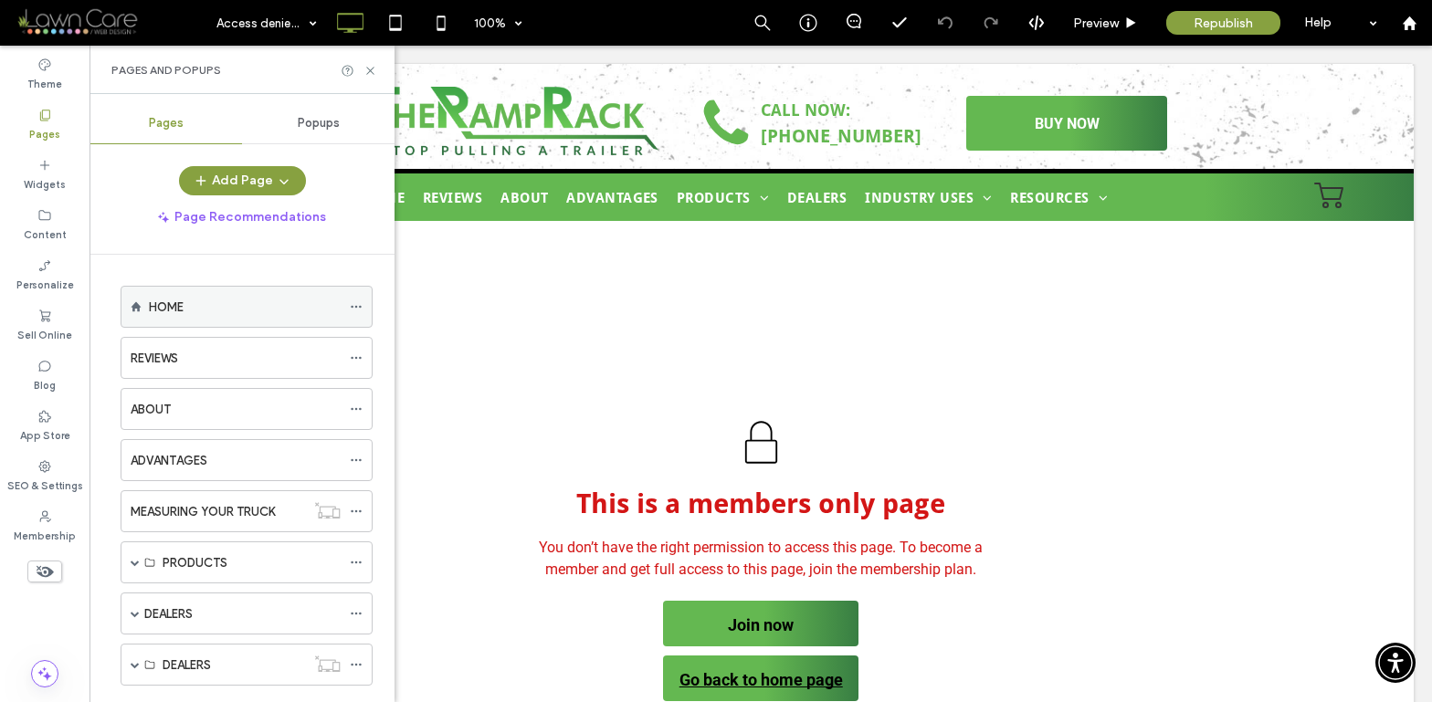
click at [248, 307] on div "HOME" at bounding box center [245, 307] width 192 height 19
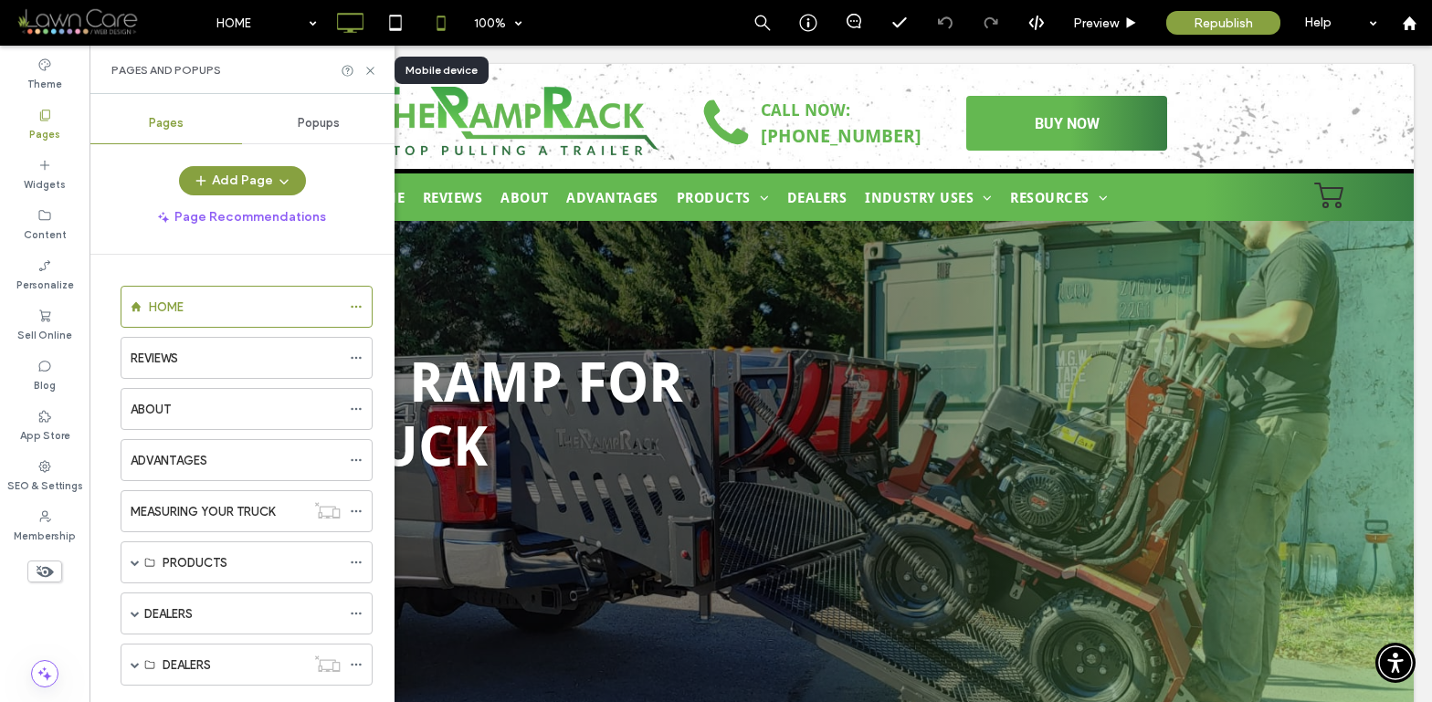
click at [440, 23] on icon at bounding box center [441, 23] width 37 height 37
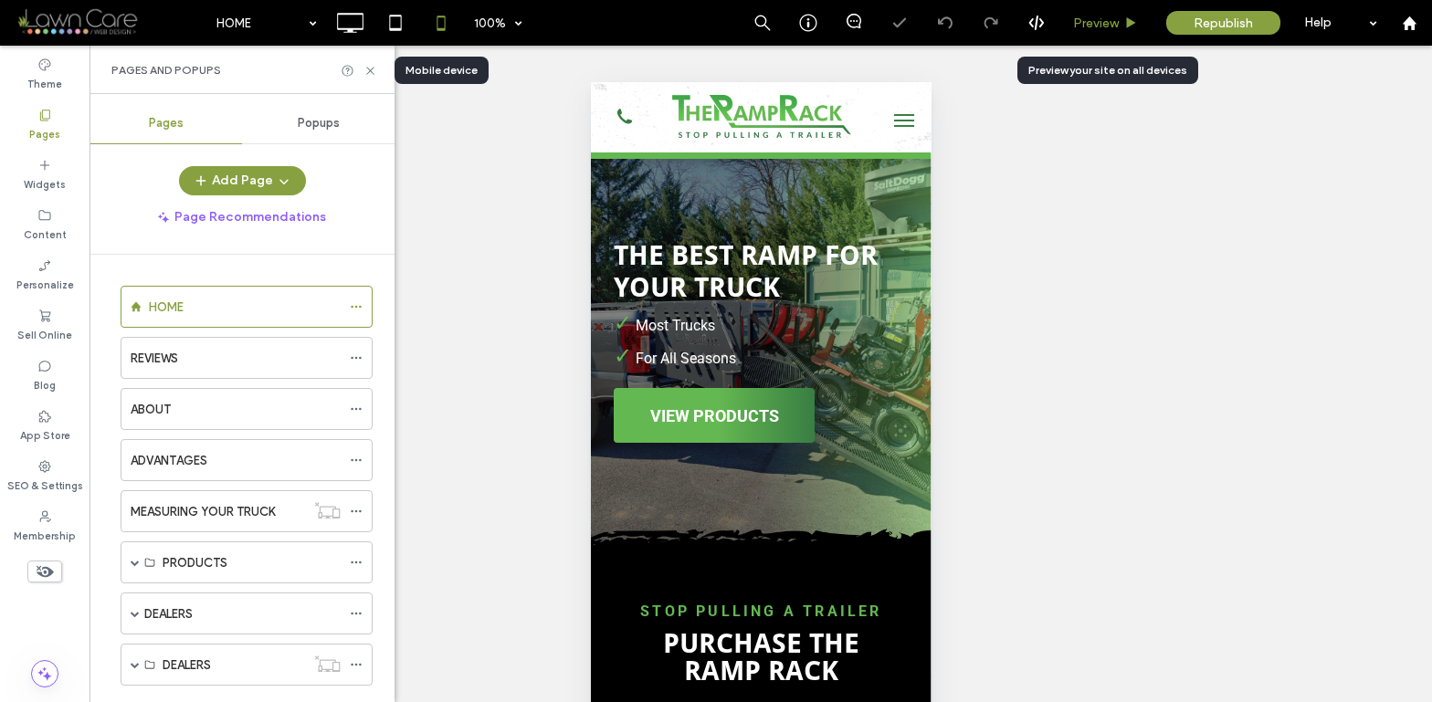
click at [1097, 35] on div "Preview" at bounding box center [1105, 23] width 93 height 46
click at [886, 116] on button "menu" at bounding box center [903, 120] width 37 height 37
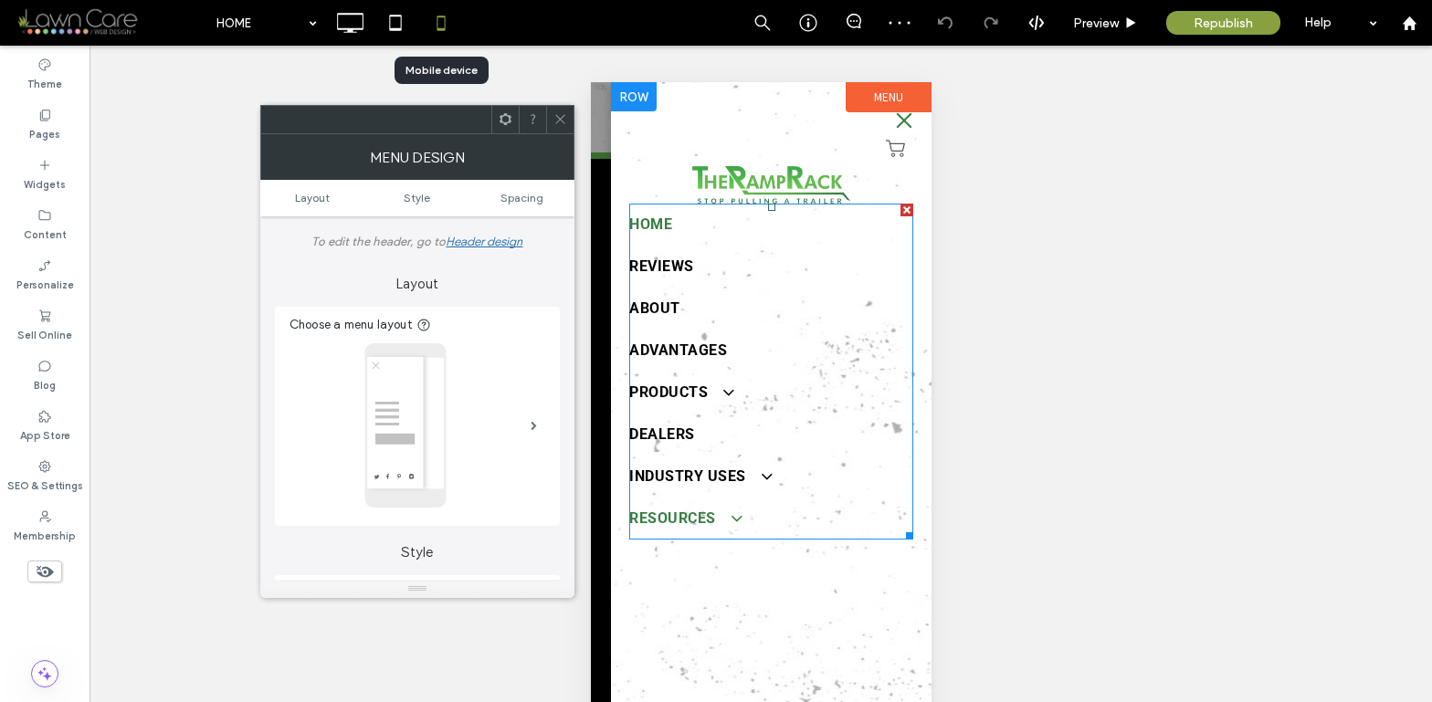
click at [723, 519] on span at bounding box center [726, 518] width 30 height 19
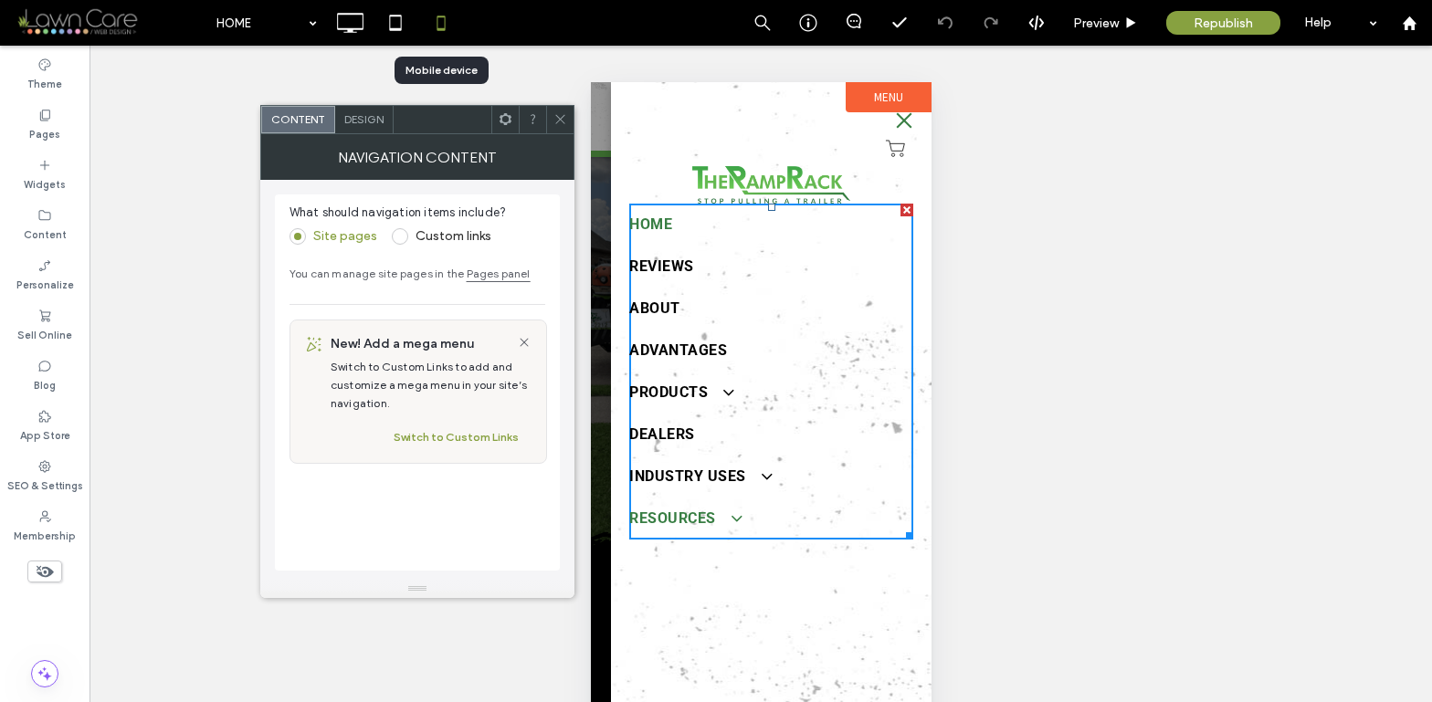
click at [728, 516] on span at bounding box center [726, 518] width 30 height 19
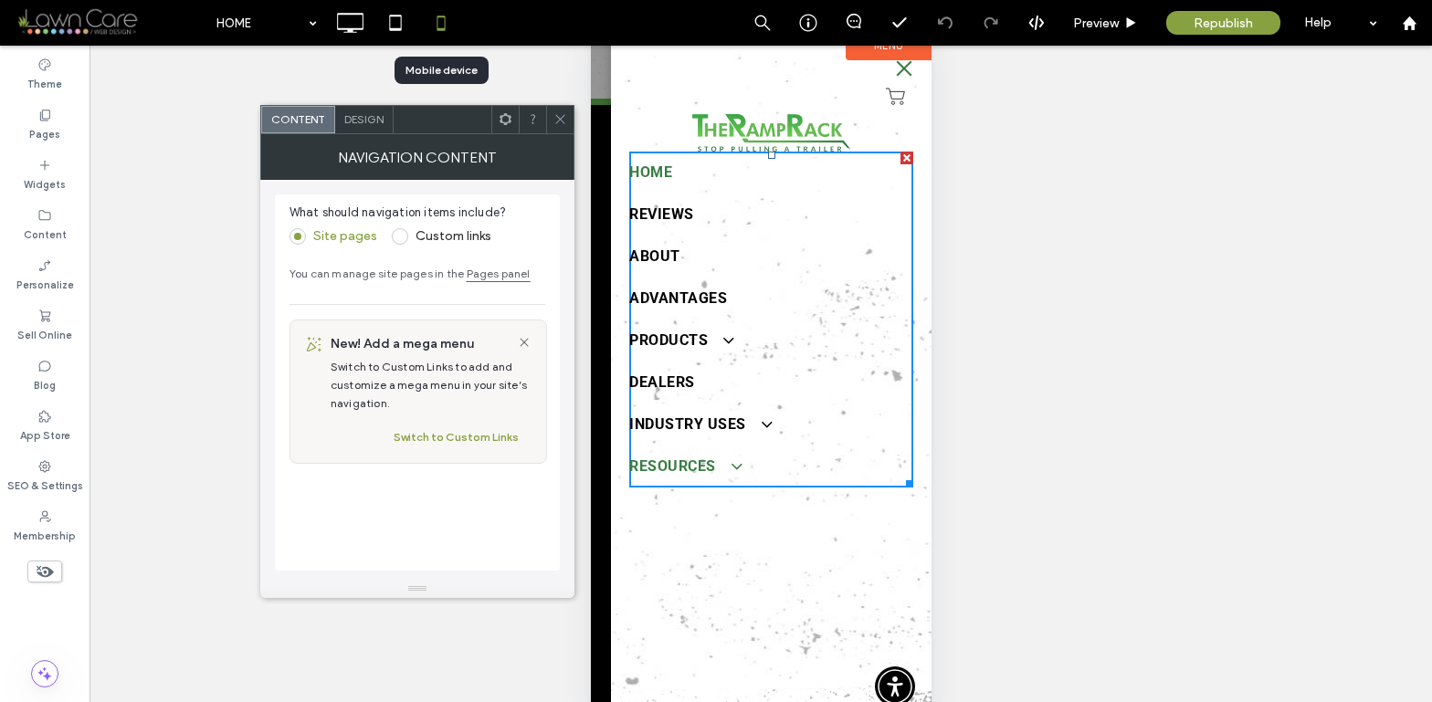
scroll to position [53, 0]
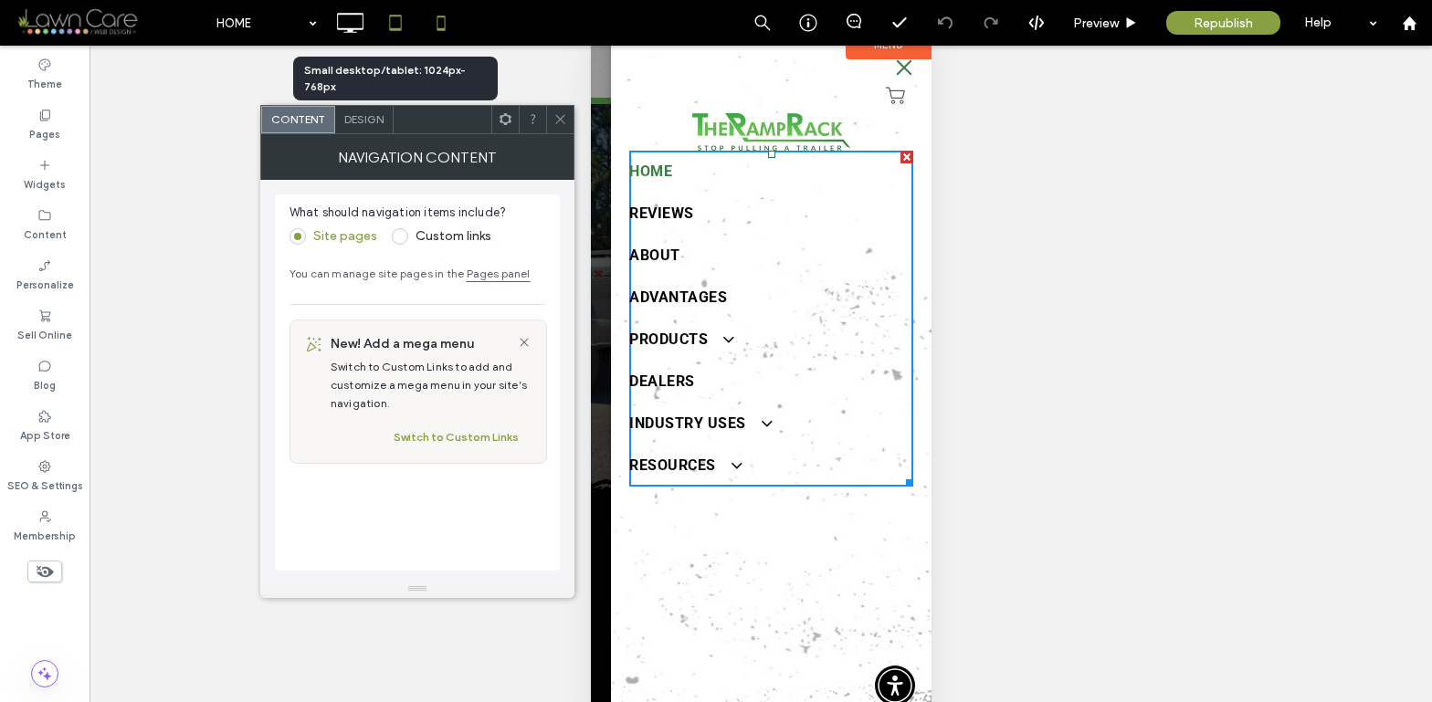
click at [403, 21] on icon at bounding box center [395, 23] width 37 height 37
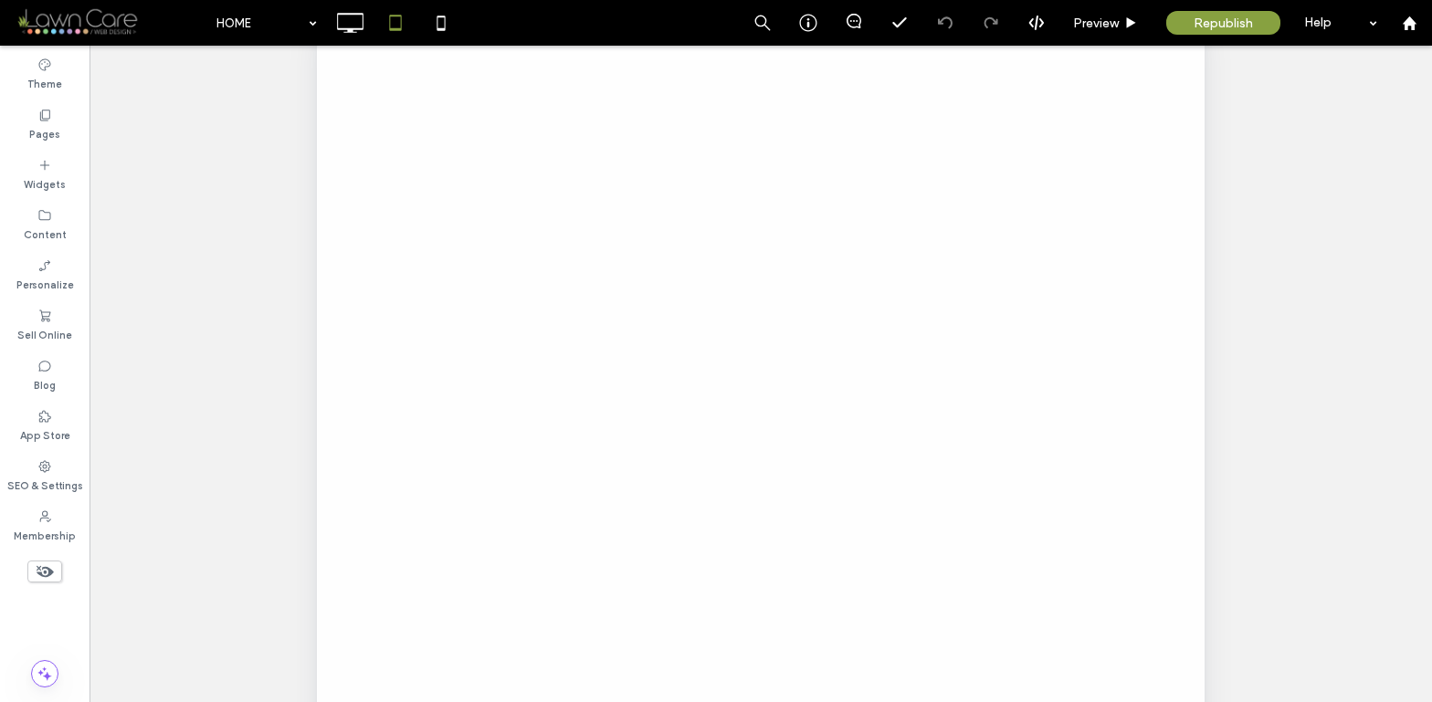
click at [350, 22] on div at bounding box center [716, 351] width 1432 height 702
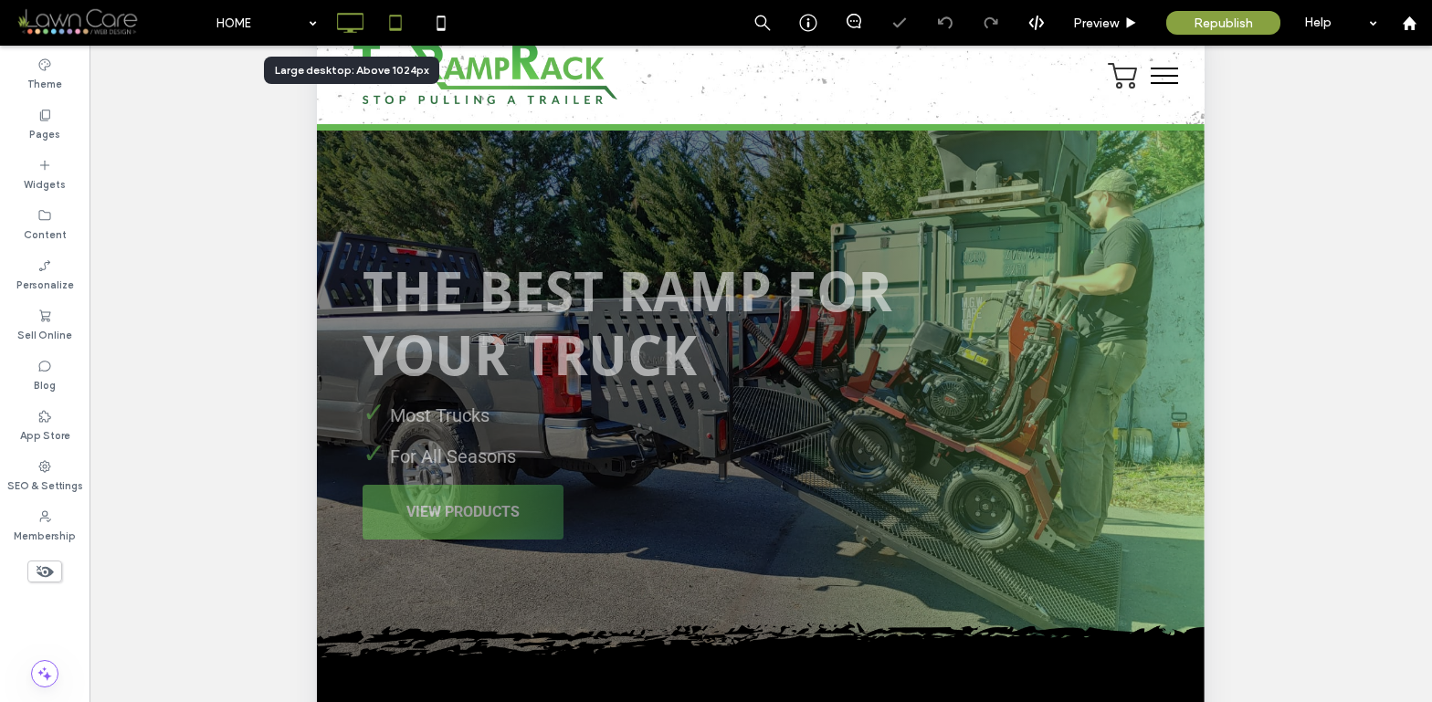
click at [350, 26] on icon at bounding box center [349, 23] width 37 height 37
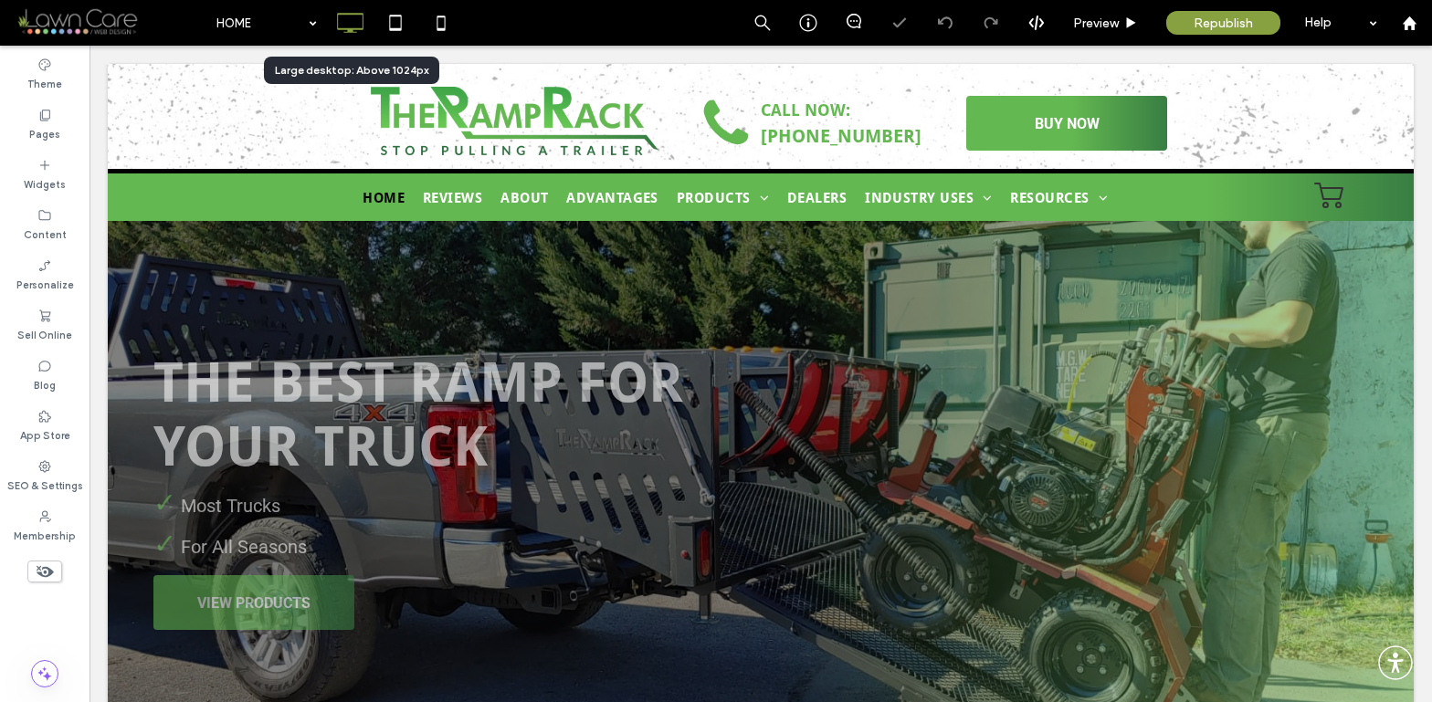
scroll to position [0, 0]
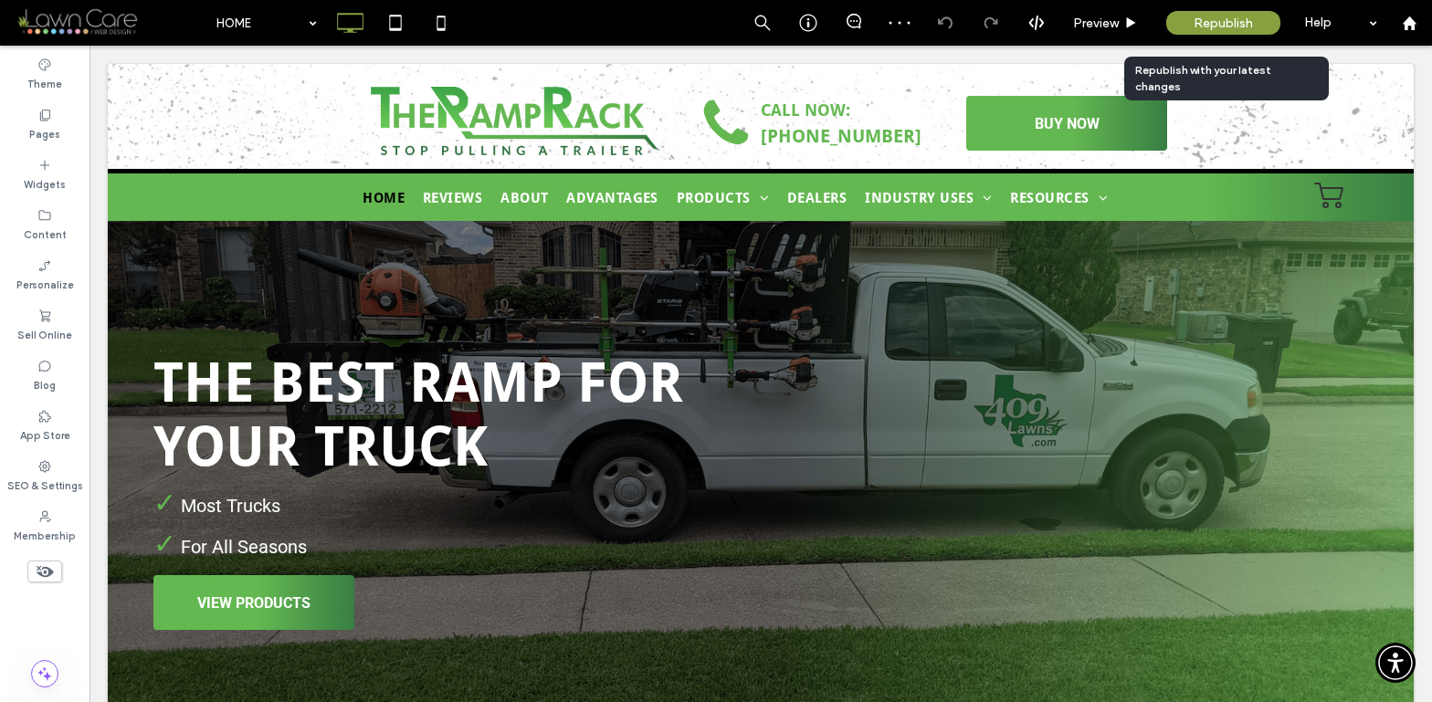
click at [1232, 26] on span "Republish" at bounding box center [1222, 24] width 59 height 16
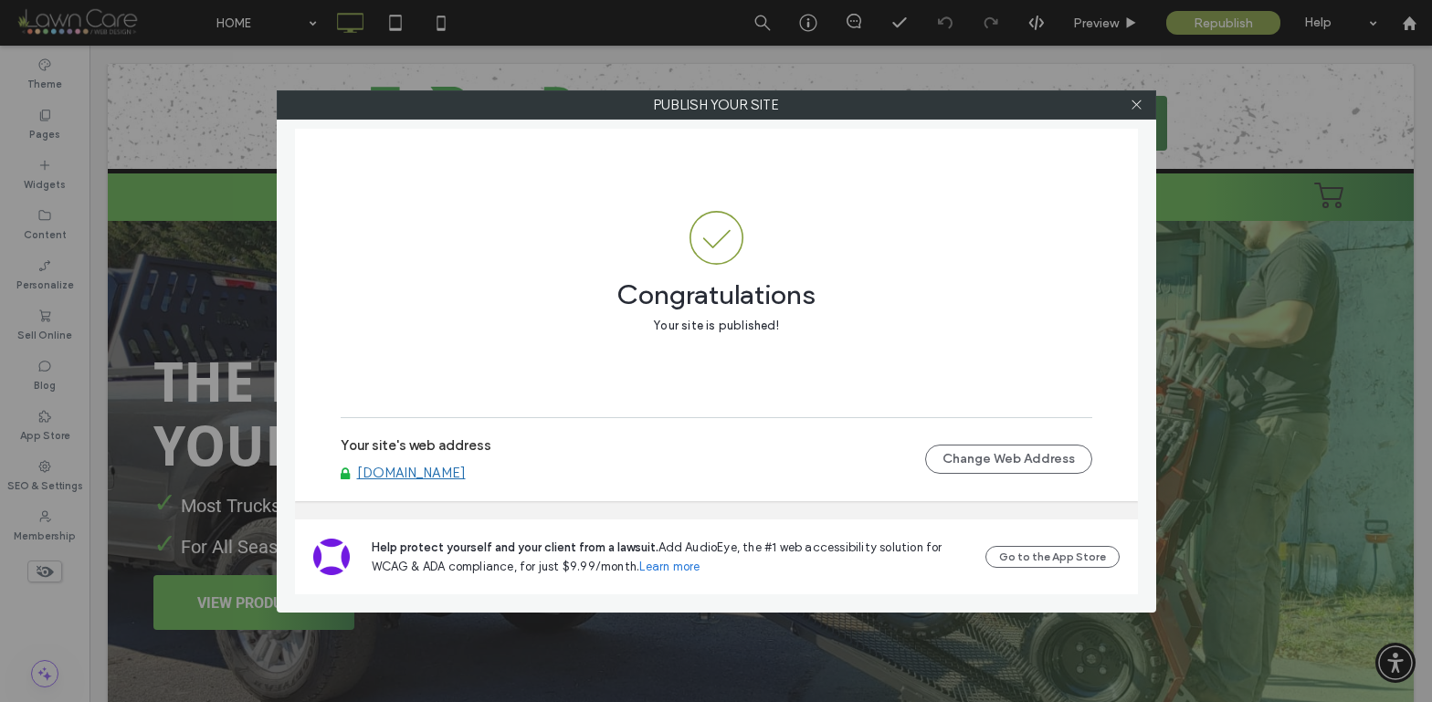
click at [464, 467] on link "[DOMAIN_NAME]" at bounding box center [411, 473] width 109 height 16
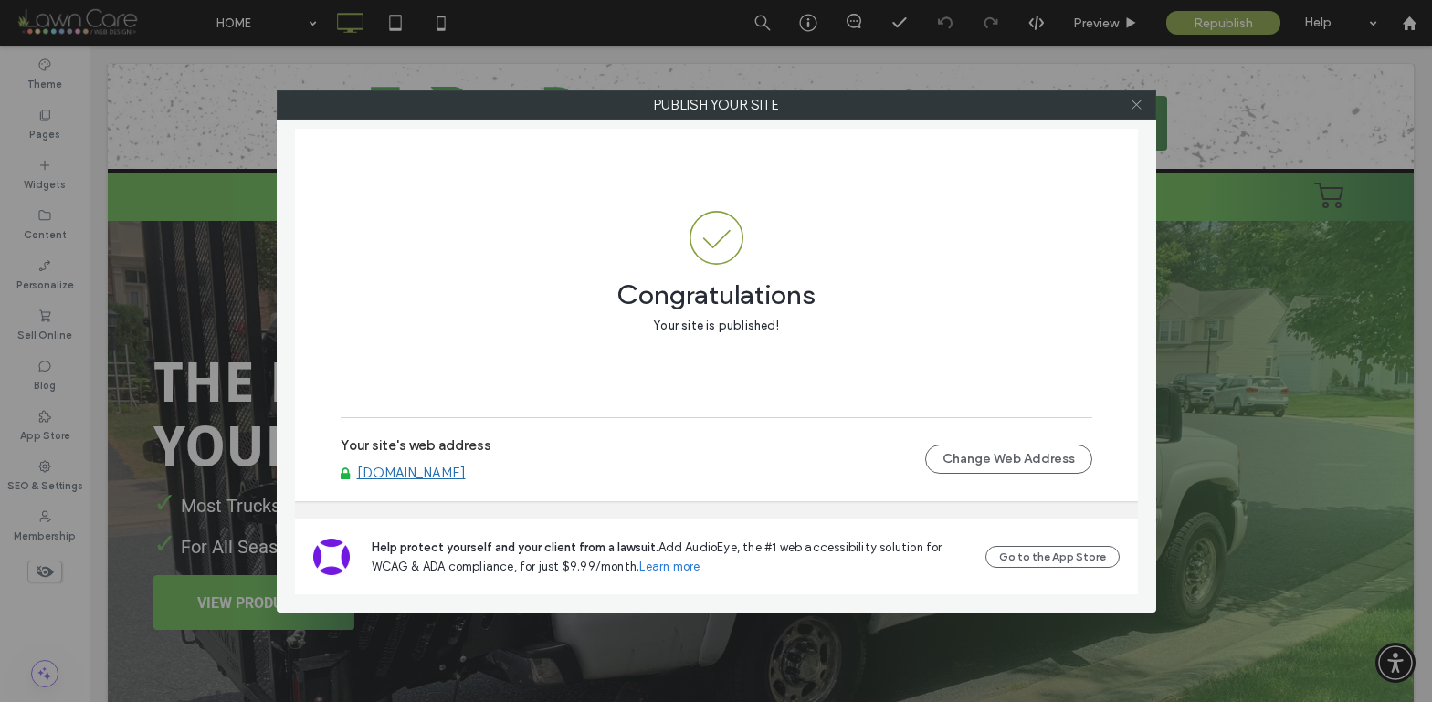
click at [1136, 108] on icon at bounding box center [1137, 105] width 14 height 14
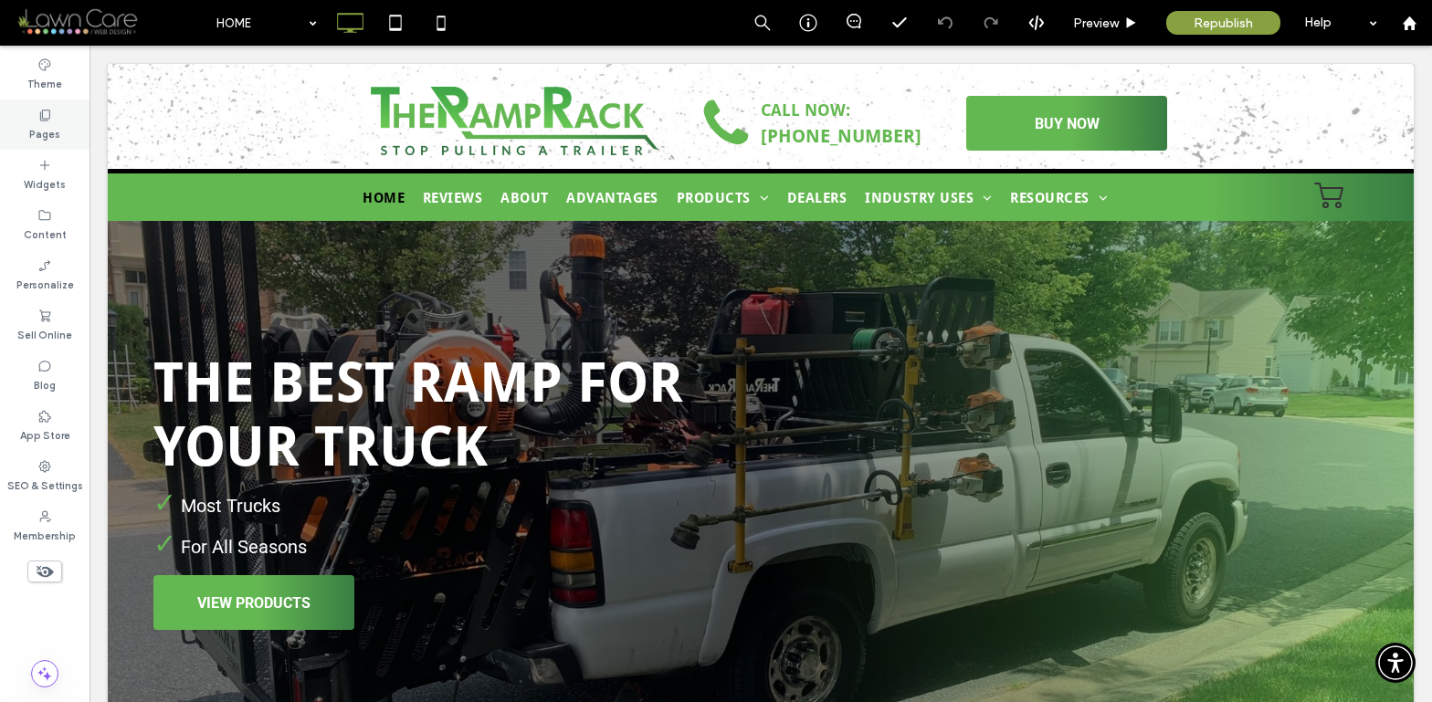
click at [30, 126] on label "Pages" at bounding box center [44, 132] width 31 height 20
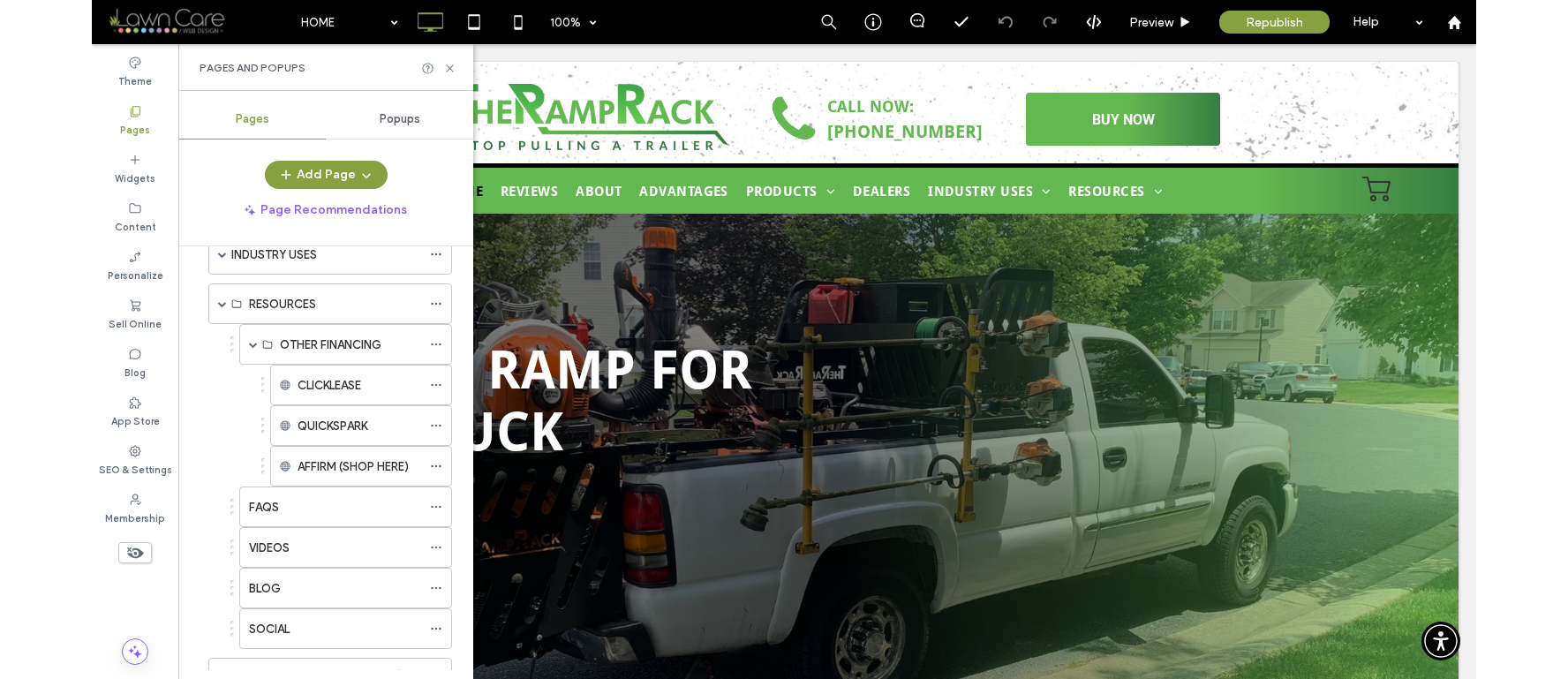
scroll to position [381, 0]
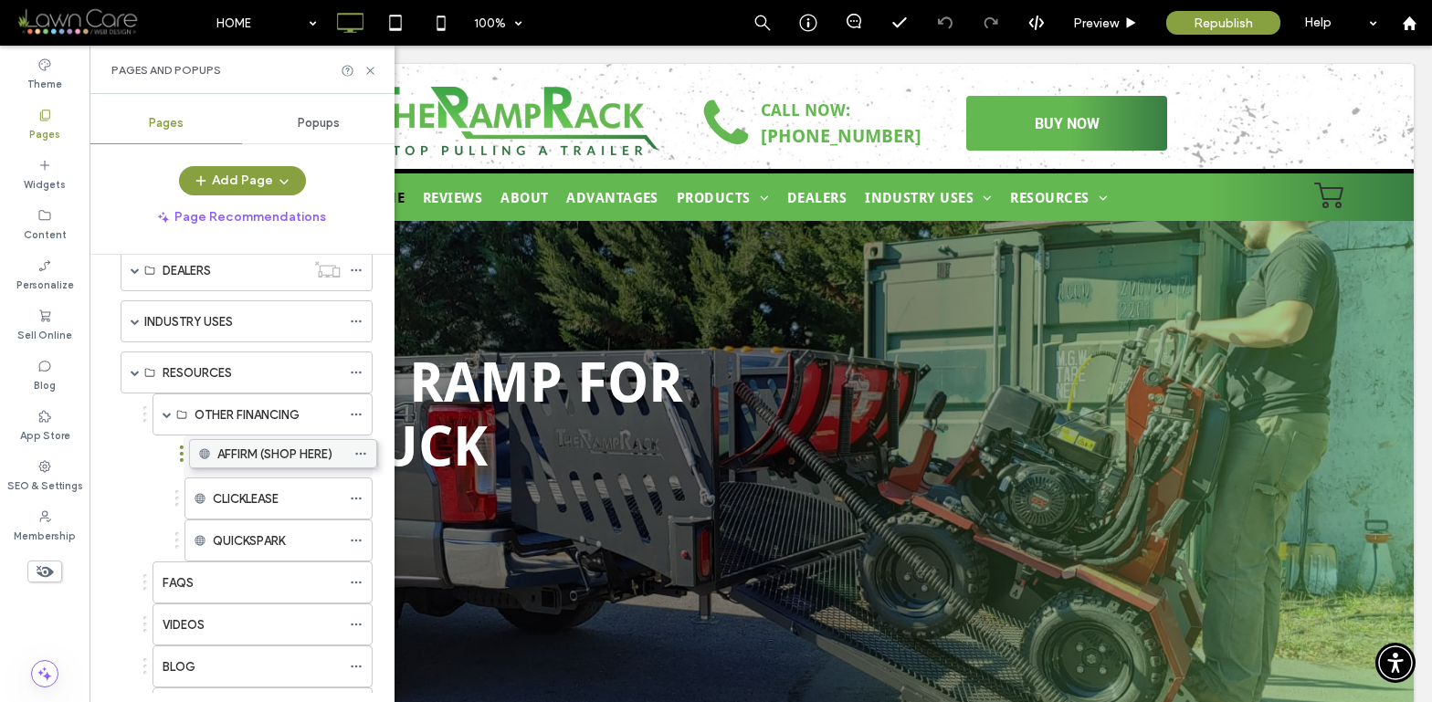
drag, startPoint x: 262, startPoint y: 535, endPoint x: 267, endPoint y: 446, distance: 89.6
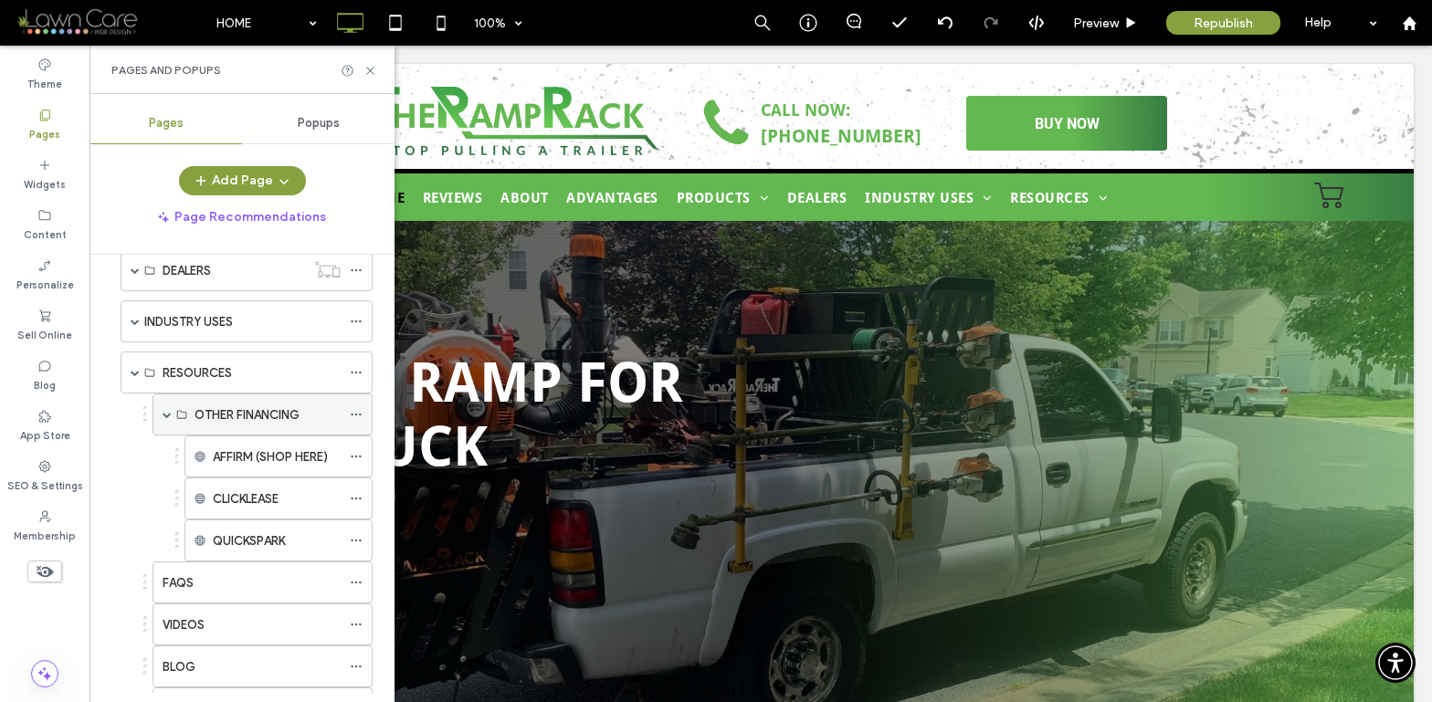
click at [355, 409] on icon at bounding box center [356, 414] width 13 height 13
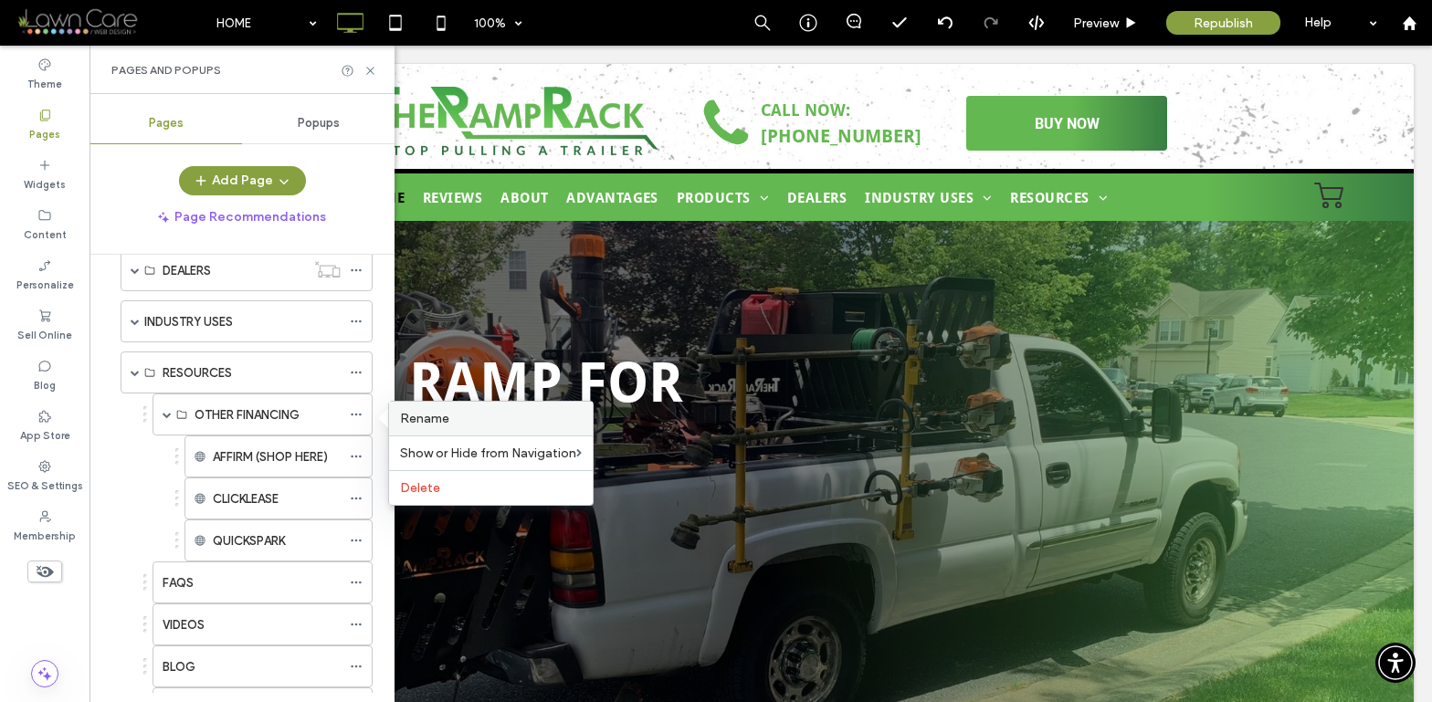
click at [421, 416] on span "Rename" at bounding box center [424, 419] width 49 height 16
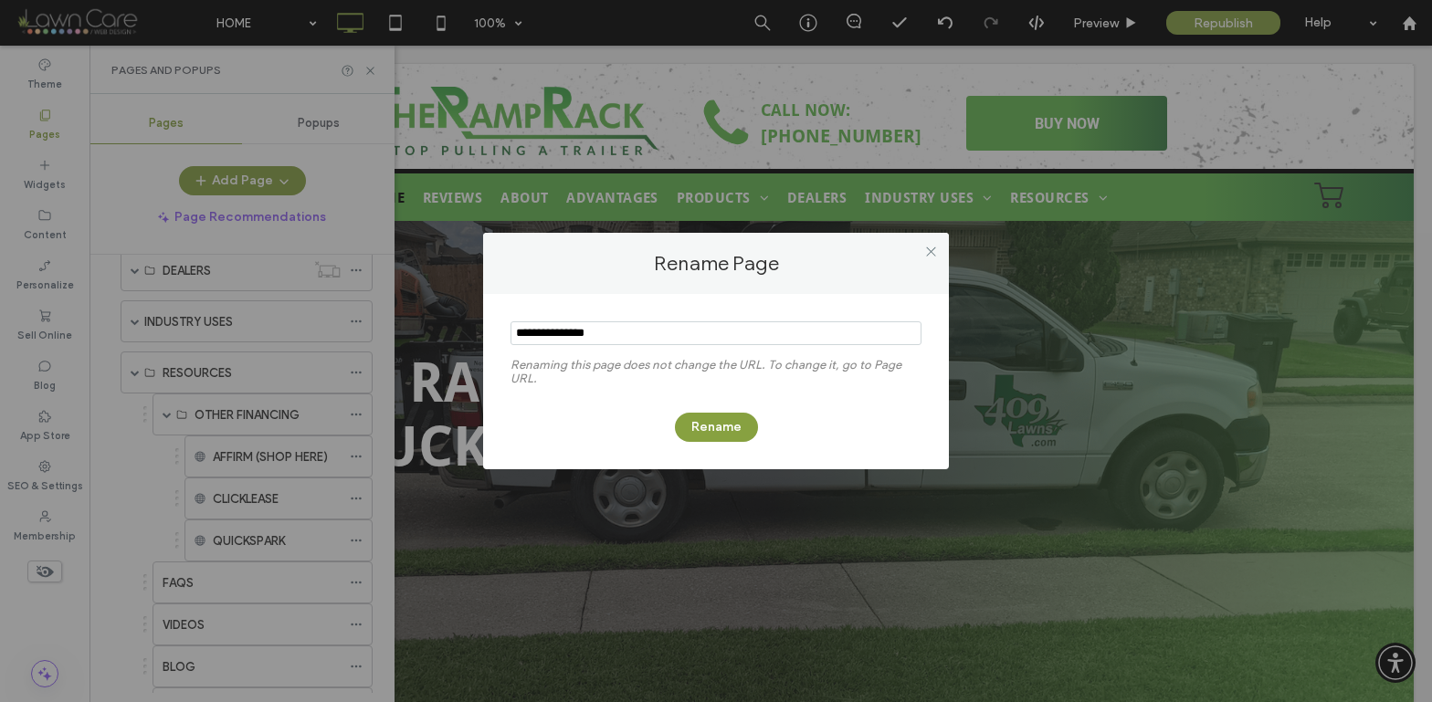
drag, startPoint x: 549, startPoint y: 333, endPoint x: 507, endPoint y: 336, distance: 42.1
click at [507, 336] on div "Renaming this page does not change the URL. To change it, go to Page URL. Rename" at bounding box center [716, 381] width 466 height 175
type input "*********"
click at [730, 421] on button "Rename" at bounding box center [716, 427] width 83 height 29
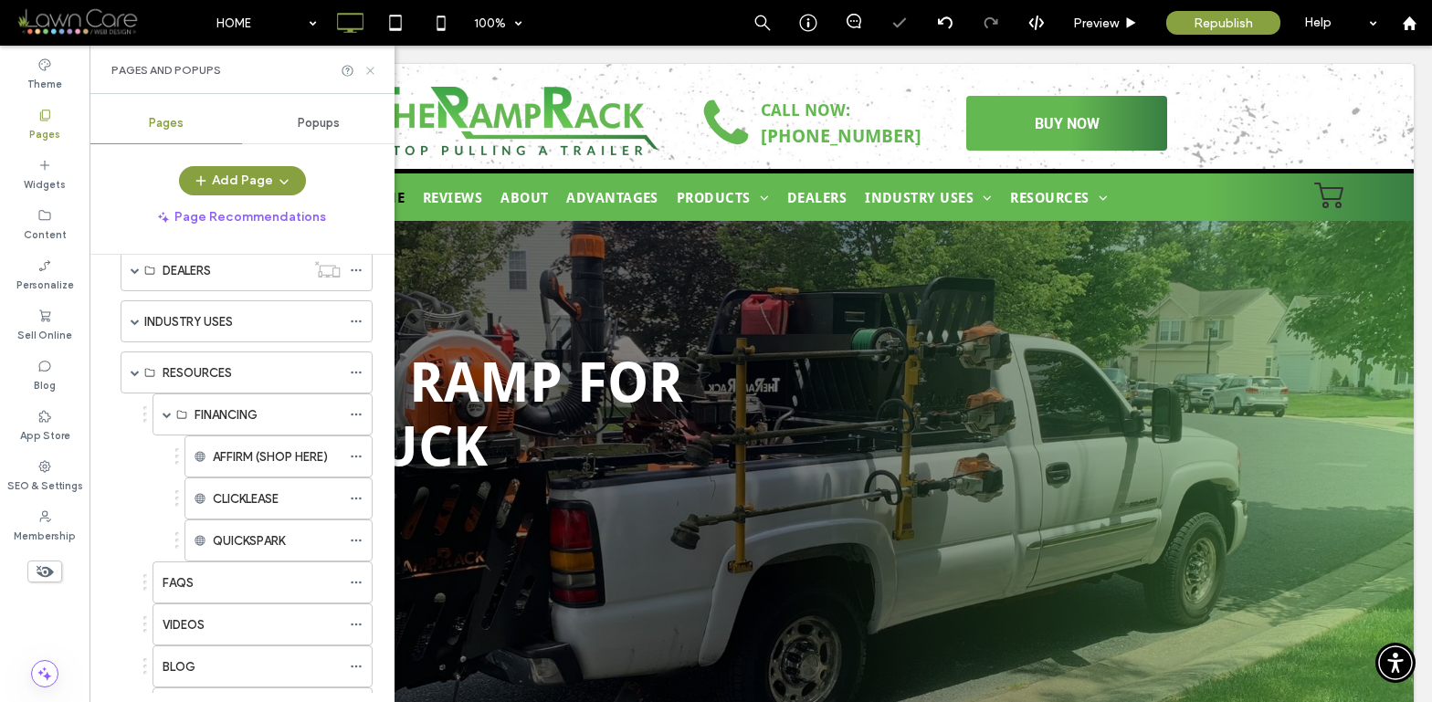
drag, startPoint x: 368, startPoint y: 68, endPoint x: 410, endPoint y: 74, distance: 42.4
click at [368, 68] on use at bounding box center [369, 70] width 7 height 7
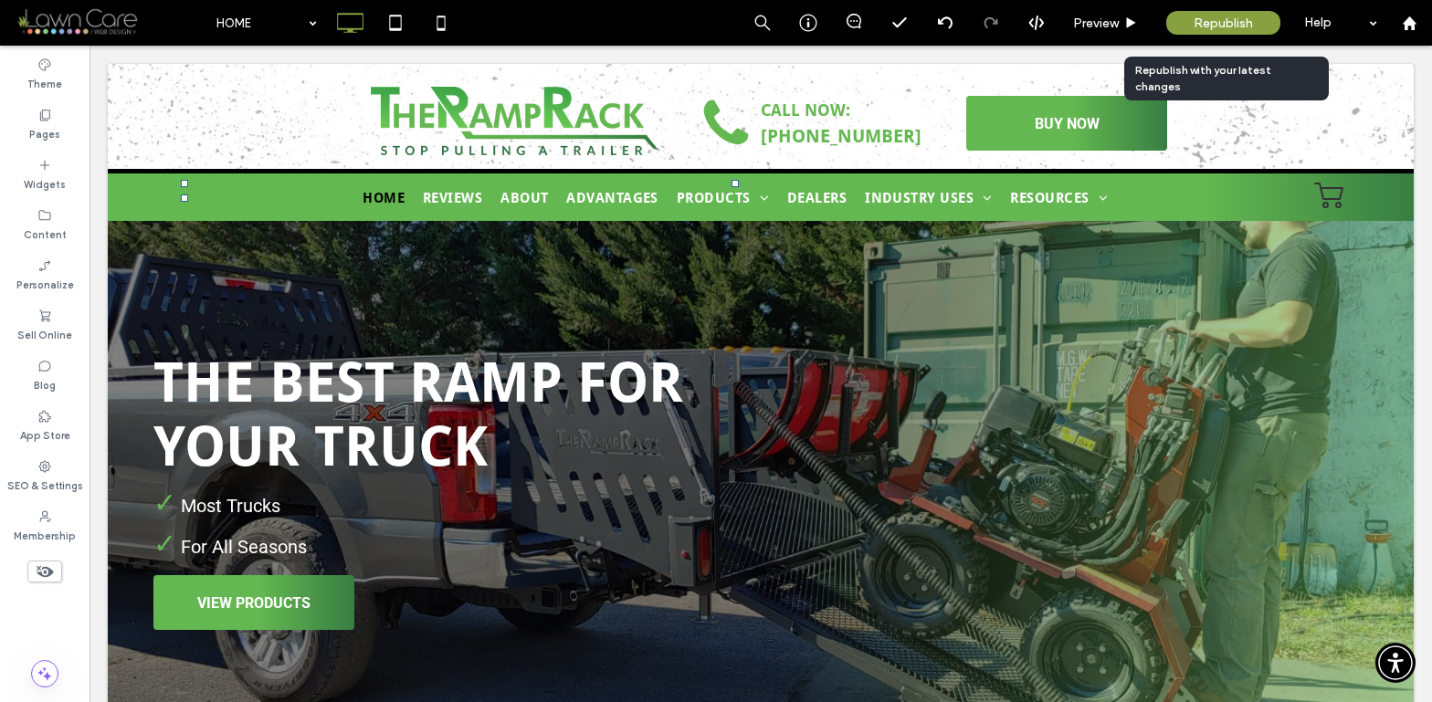
click at [1235, 23] on span "Republish" at bounding box center [1222, 24] width 59 height 16
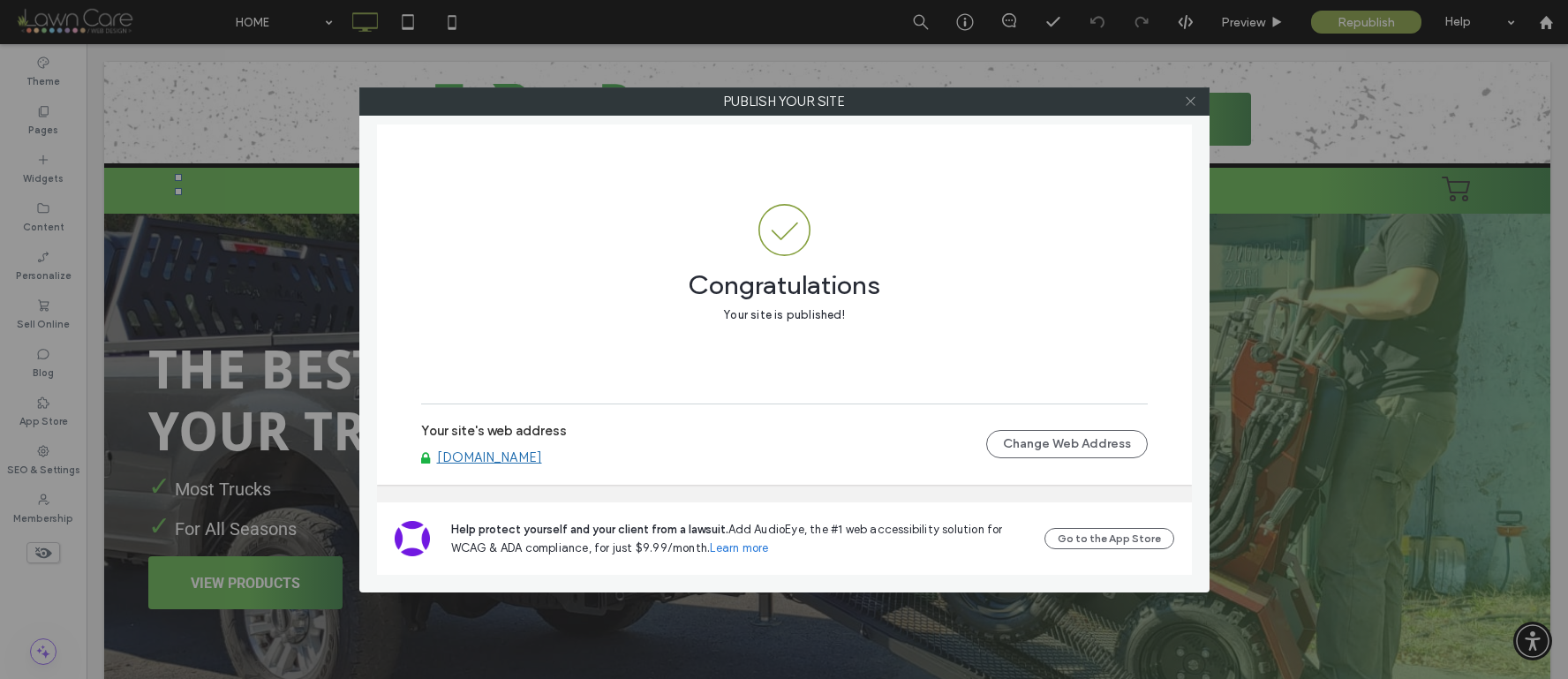
click at [1188, 102] on icon at bounding box center [1191, 102] width 14 height 14
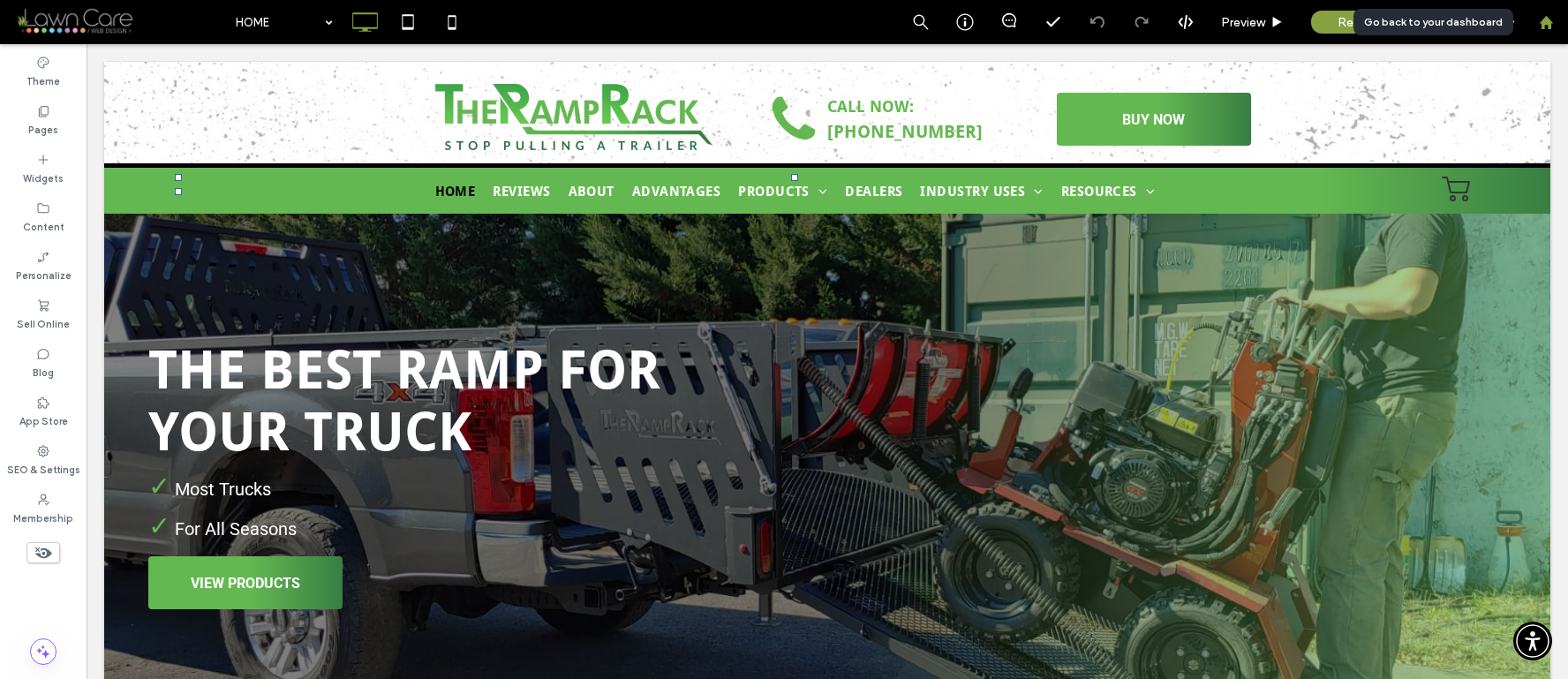
click at [1383, 27] on div at bounding box center [1546, 23] width 43 height 15
